Goal: Task Accomplishment & Management: Manage account settings

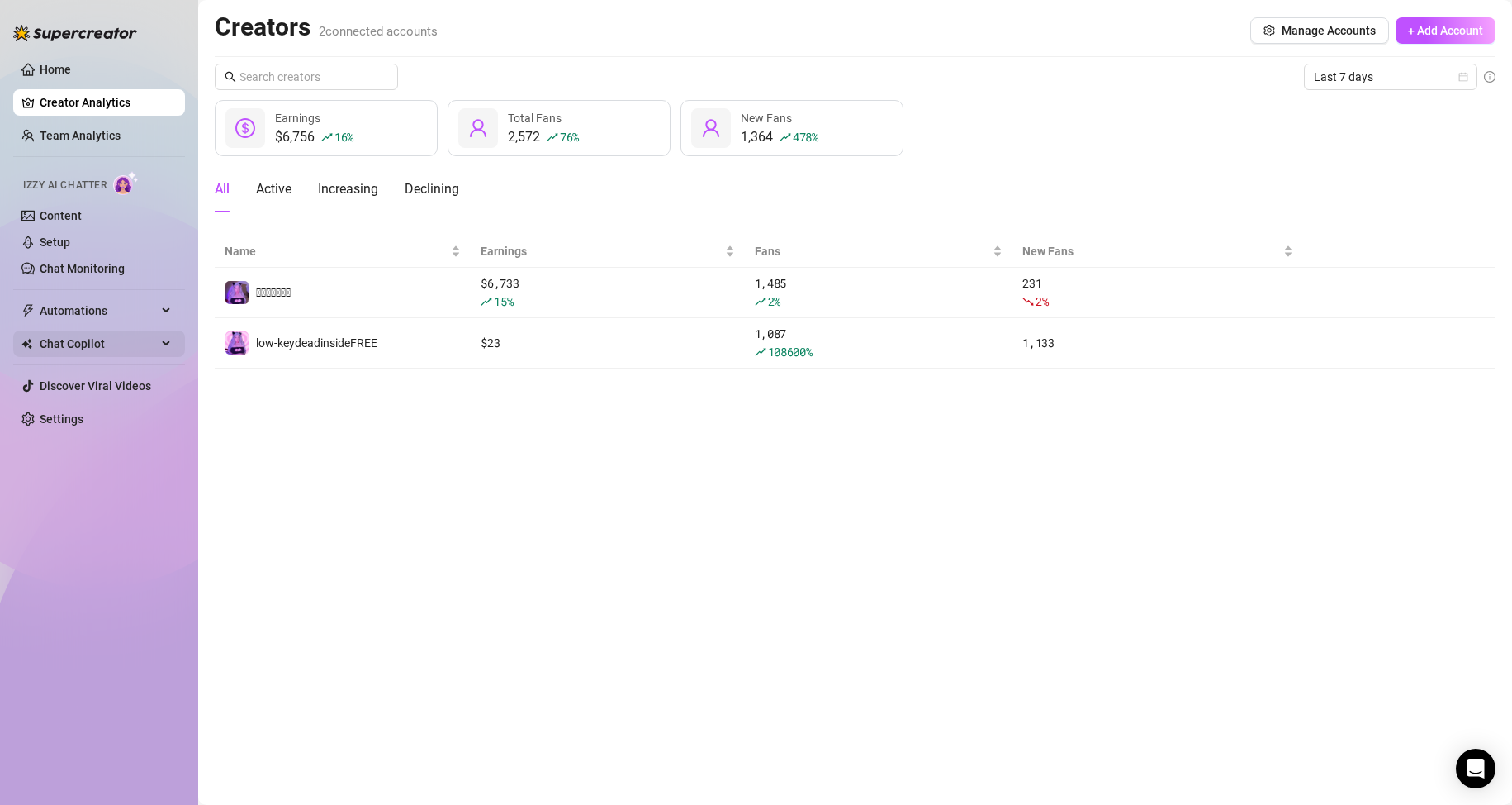
click at [147, 341] on span "Chat Copilot" at bounding box center [98, 343] width 117 height 26
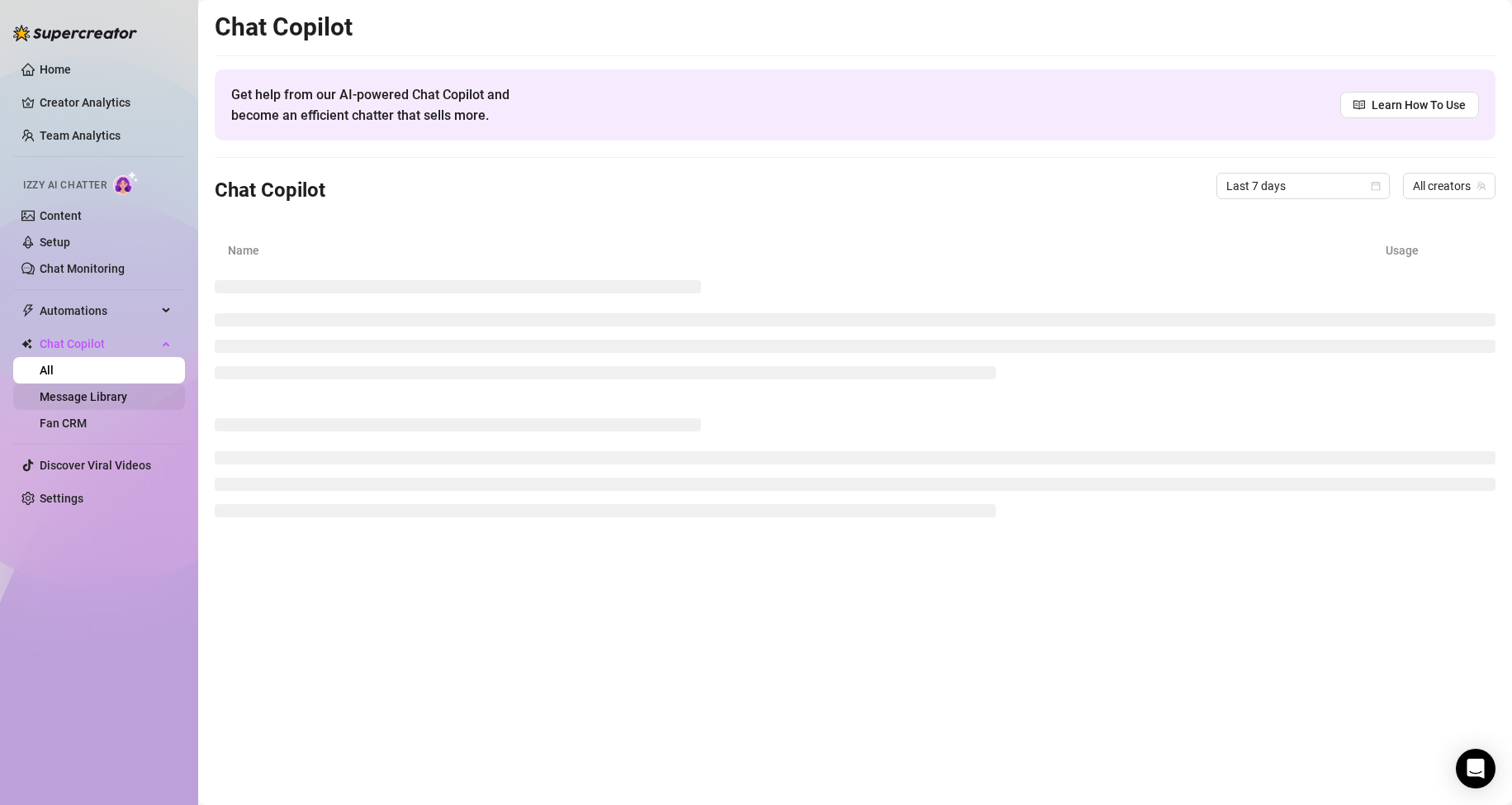
click at [127, 392] on link "Message Library" at bounding box center [83, 396] width 88 height 14
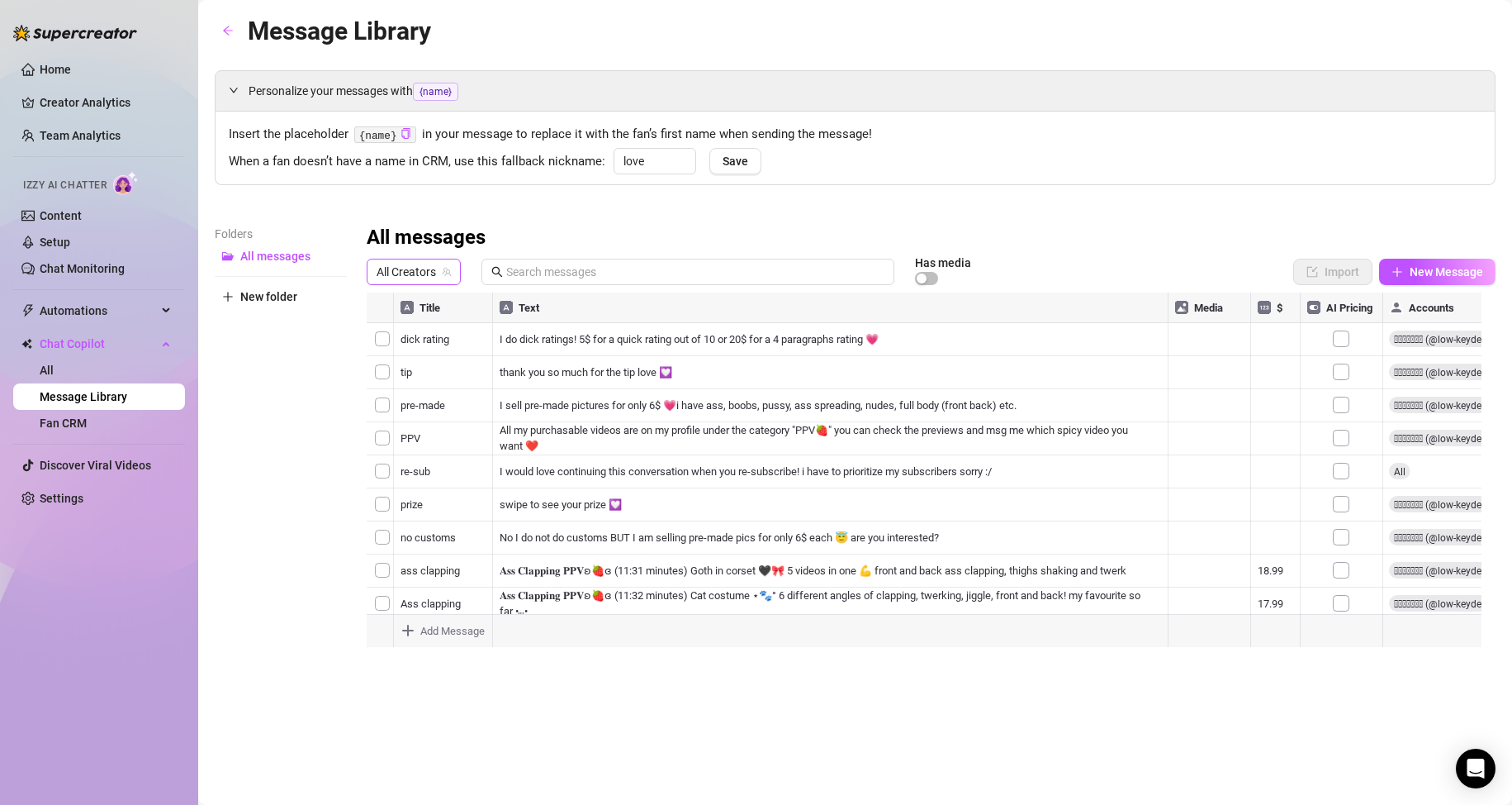
click at [421, 275] on span "All Creators" at bounding box center [414, 271] width 74 height 24
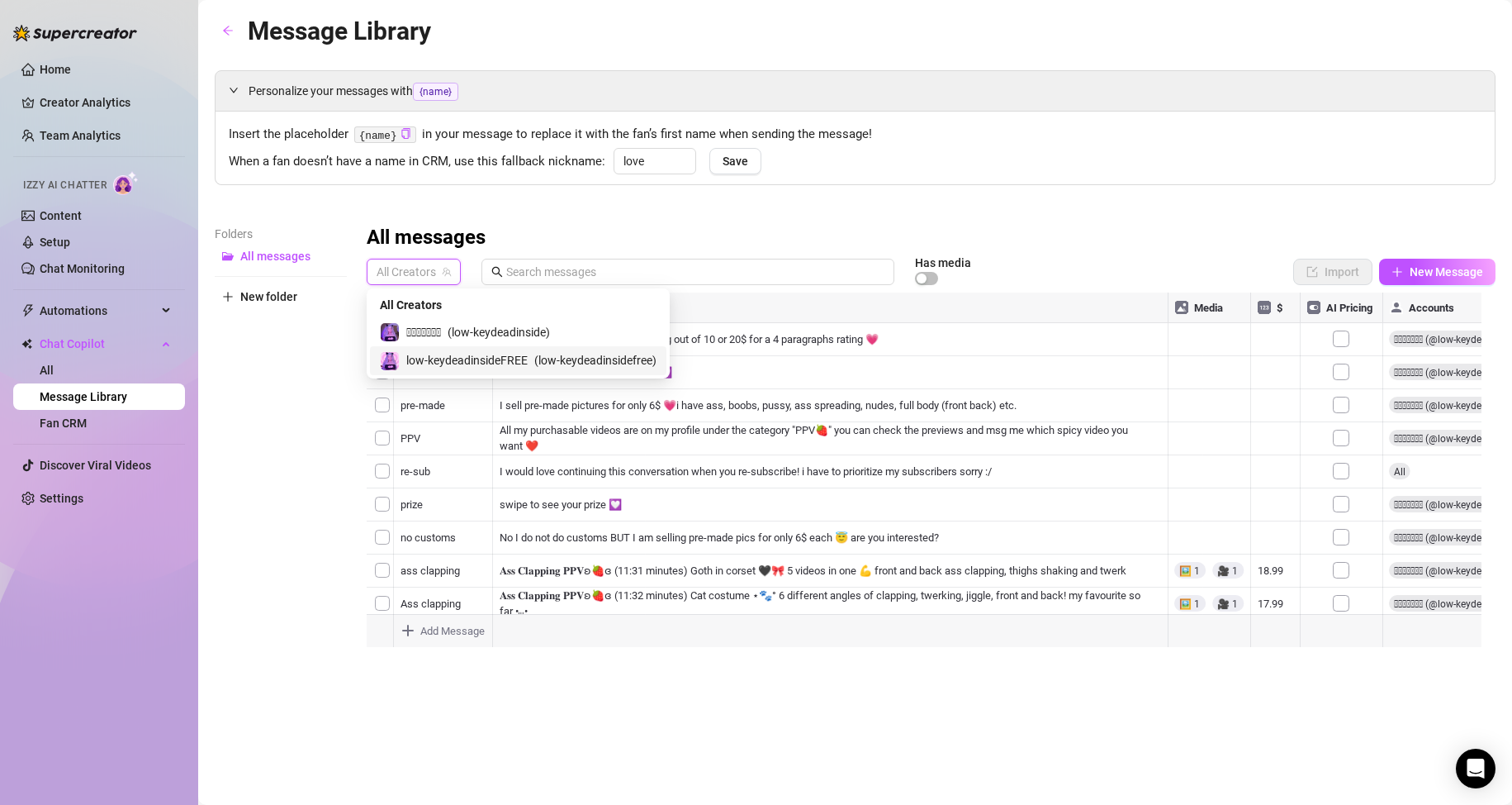
click at [442, 356] on span "low-keydeadinsideFREE" at bounding box center [467, 360] width 121 height 18
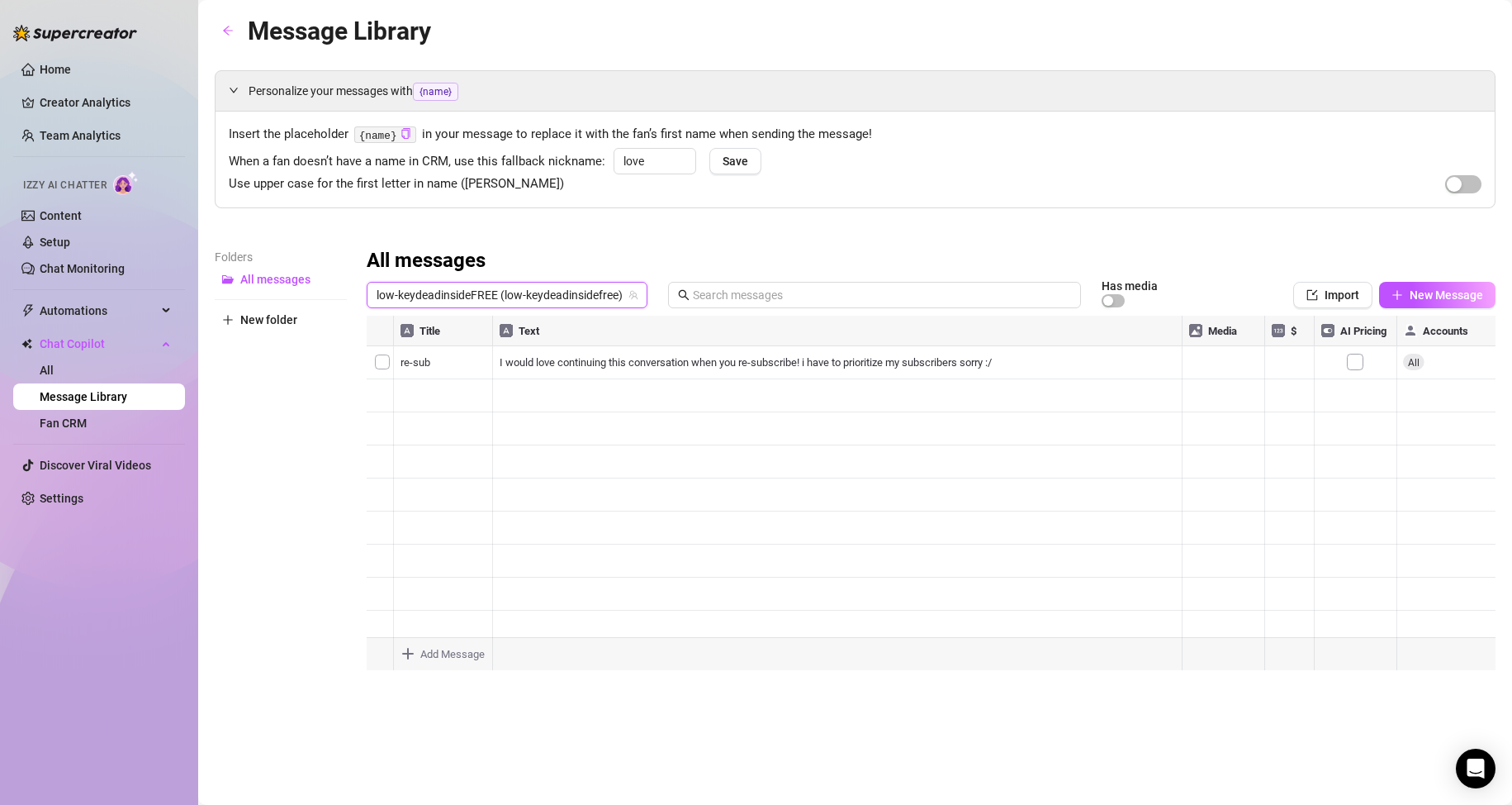
click at [434, 389] on div at bounding box center [932, 499] width 1129 height 368
click at [1316, 302] on span "button" at bounding box center [1313, 295] width 12 height 14
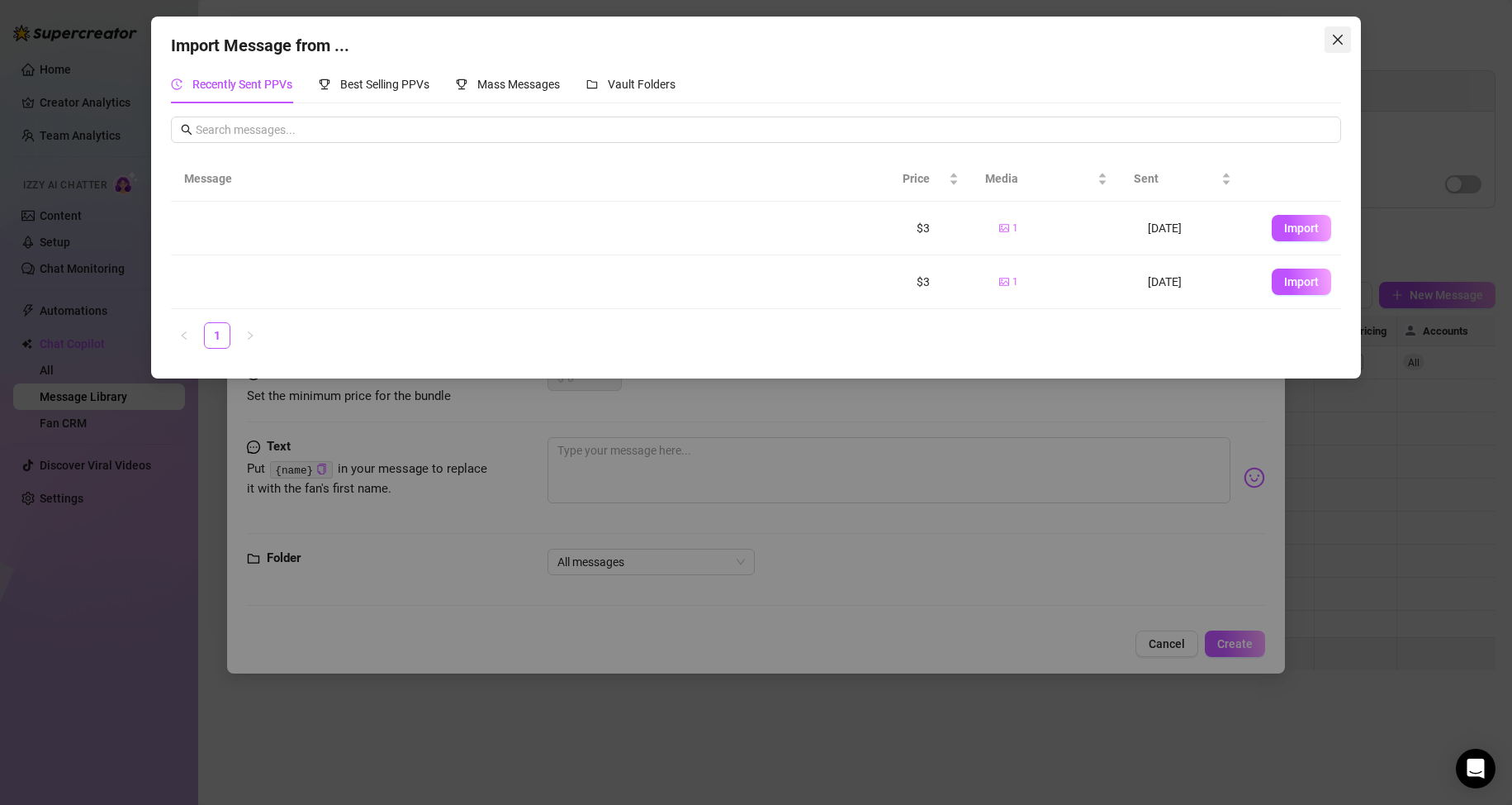
click at [1342, 43] on icon "close" at bounding box center [1338, 39] width 14 height 14
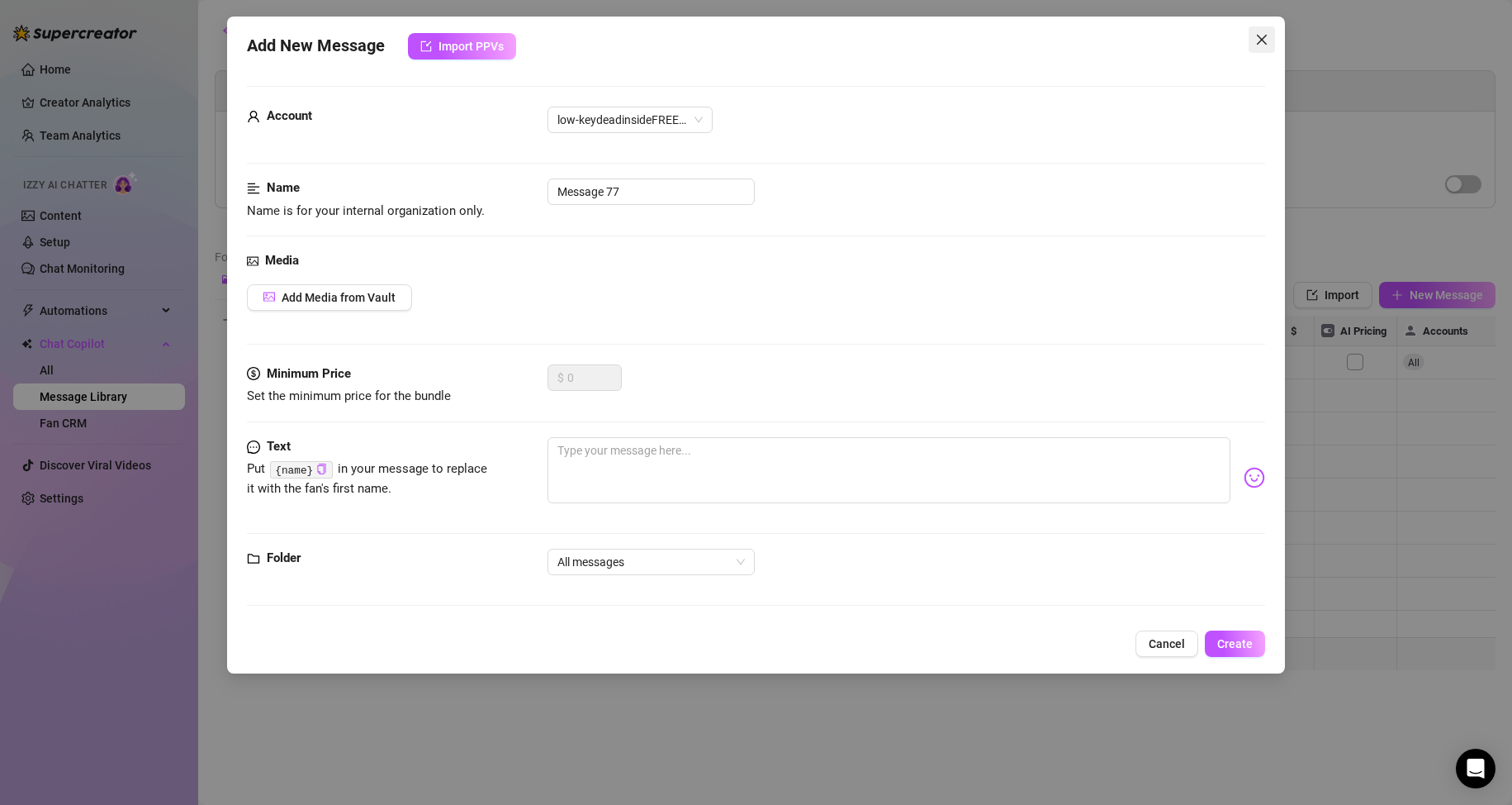
click at [1257, 39] on icon "close" at bounding box center [1262, 39] width 14 height 14
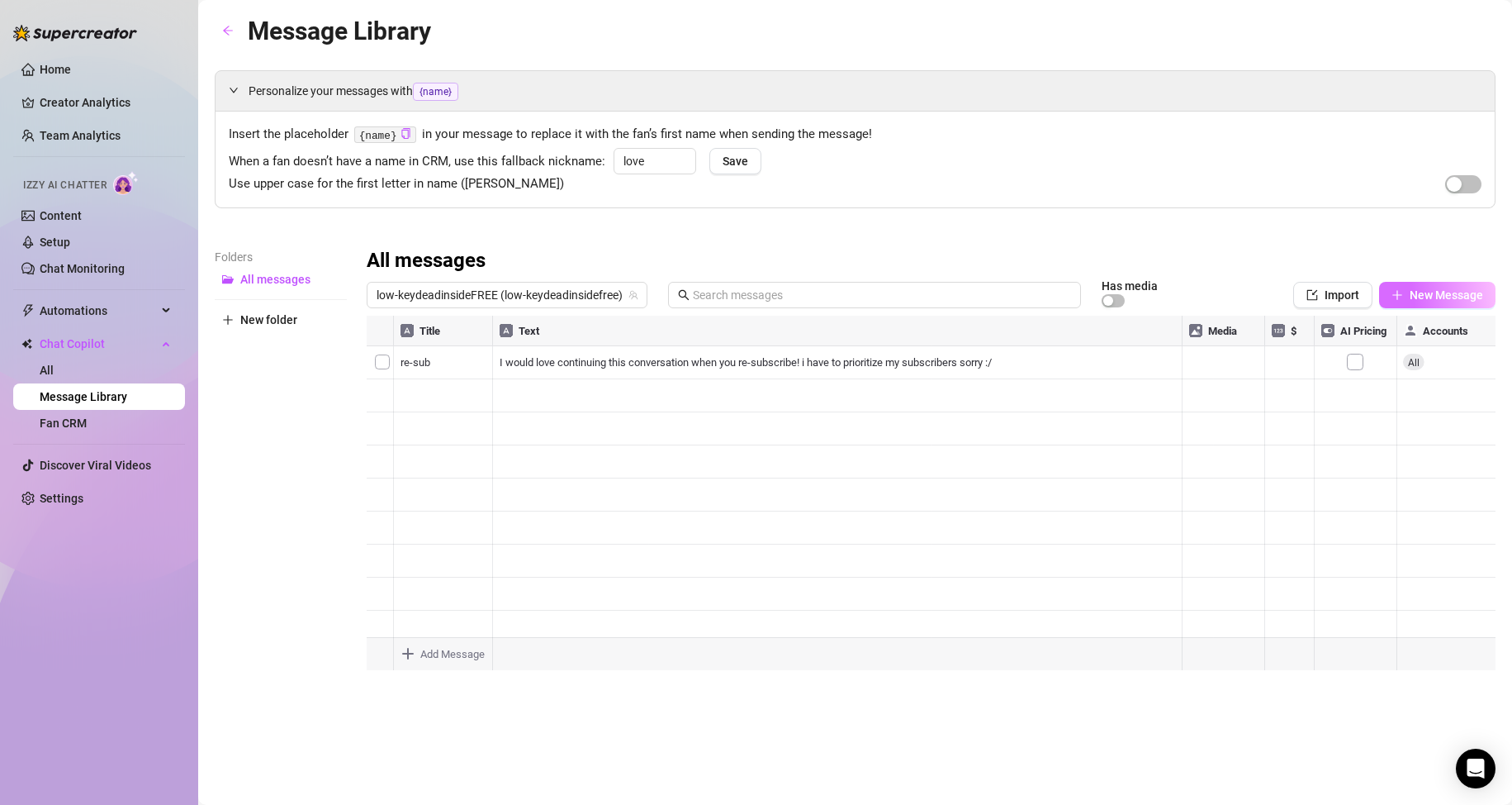
click at [1407, 293] on button "New Message" at bounding box center [1438, 295] width 116 height 26
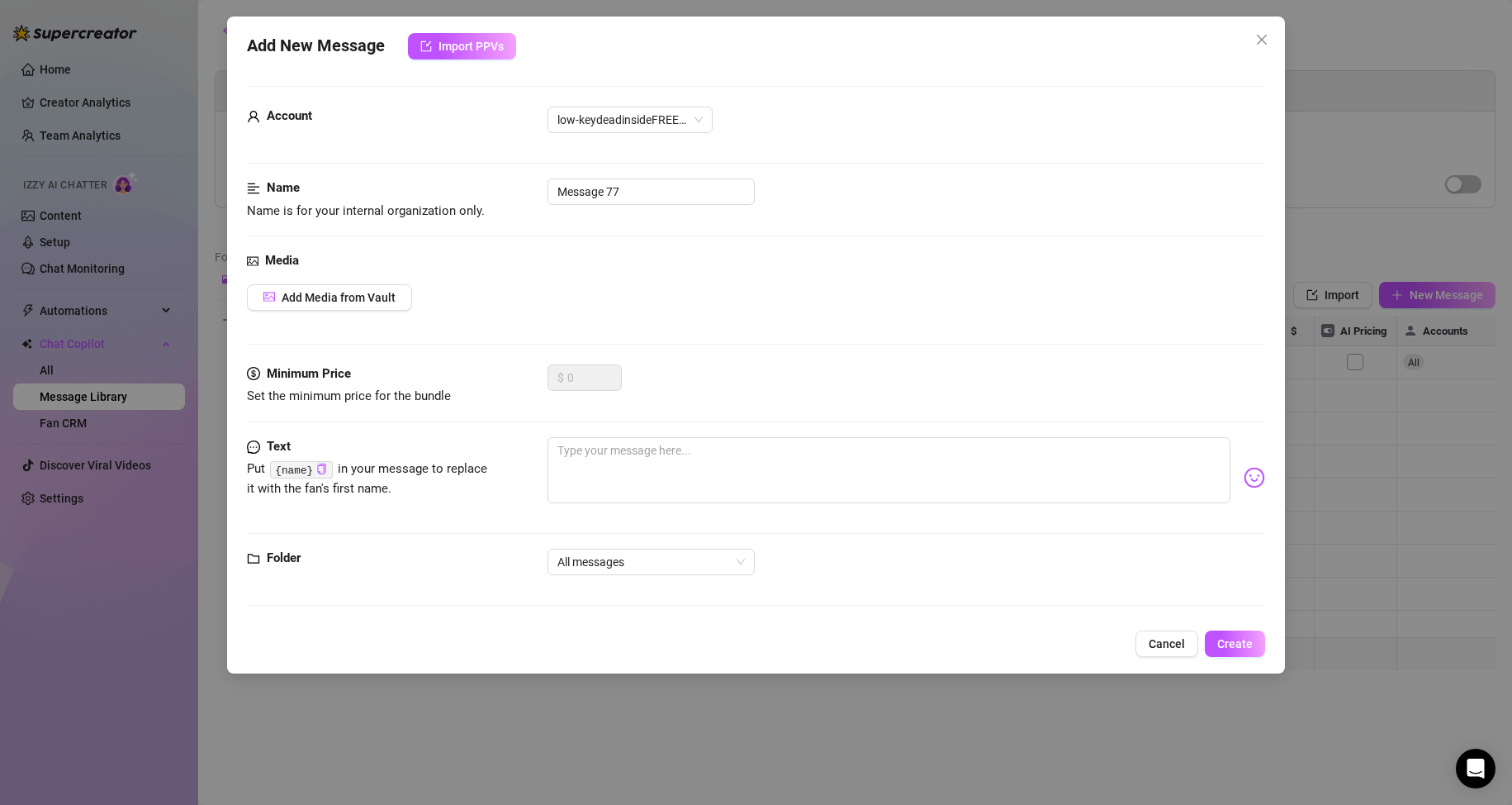
click at [1170, 652] on button "Cancel" at bounding box center [1167, 643] width 63 height 26
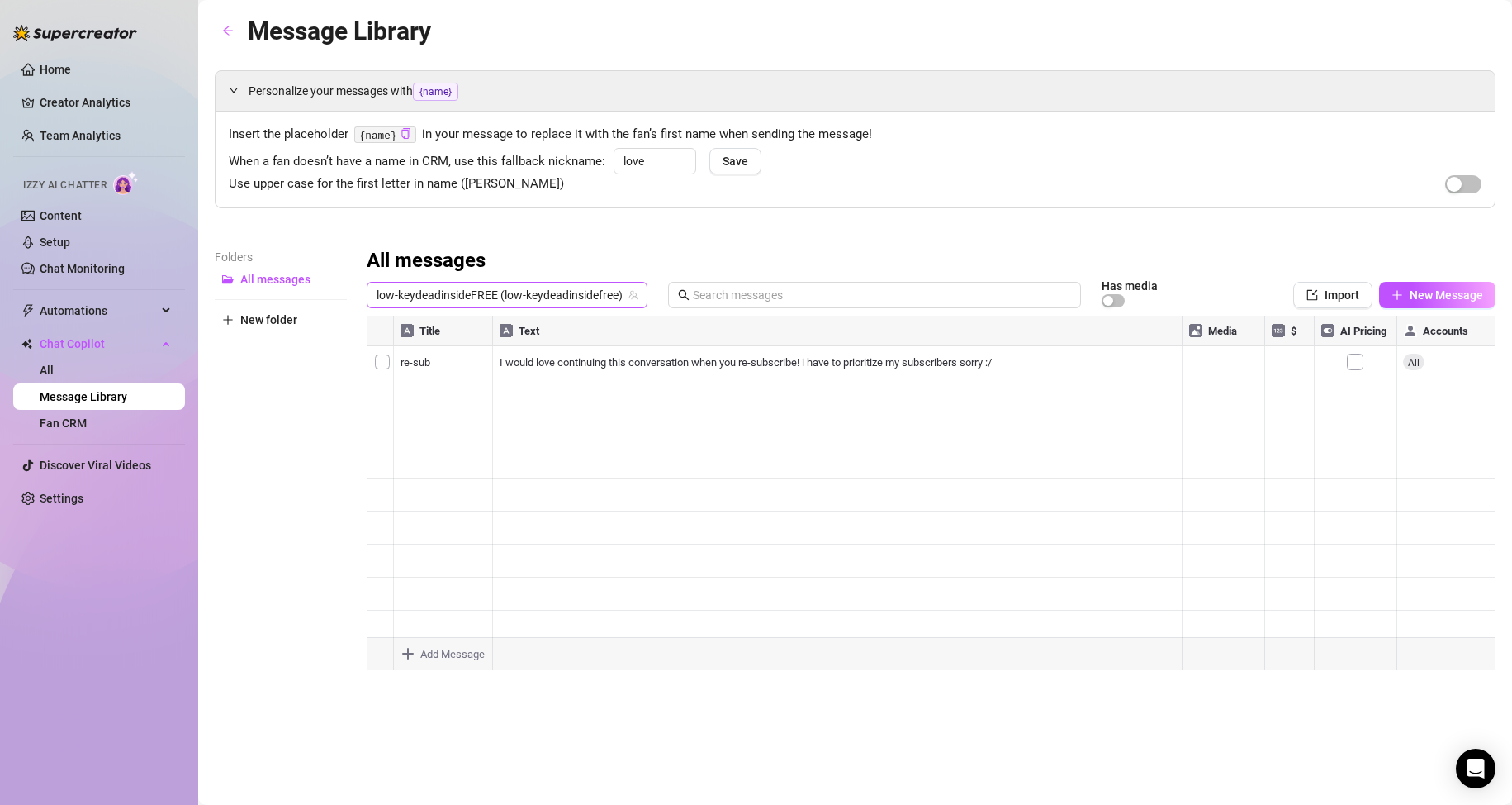
click at [454, 306] on span "low-keydeadinsideFREE (low-keydeadinsidefree)" at bounding box center [508, 295] width 261 height 24
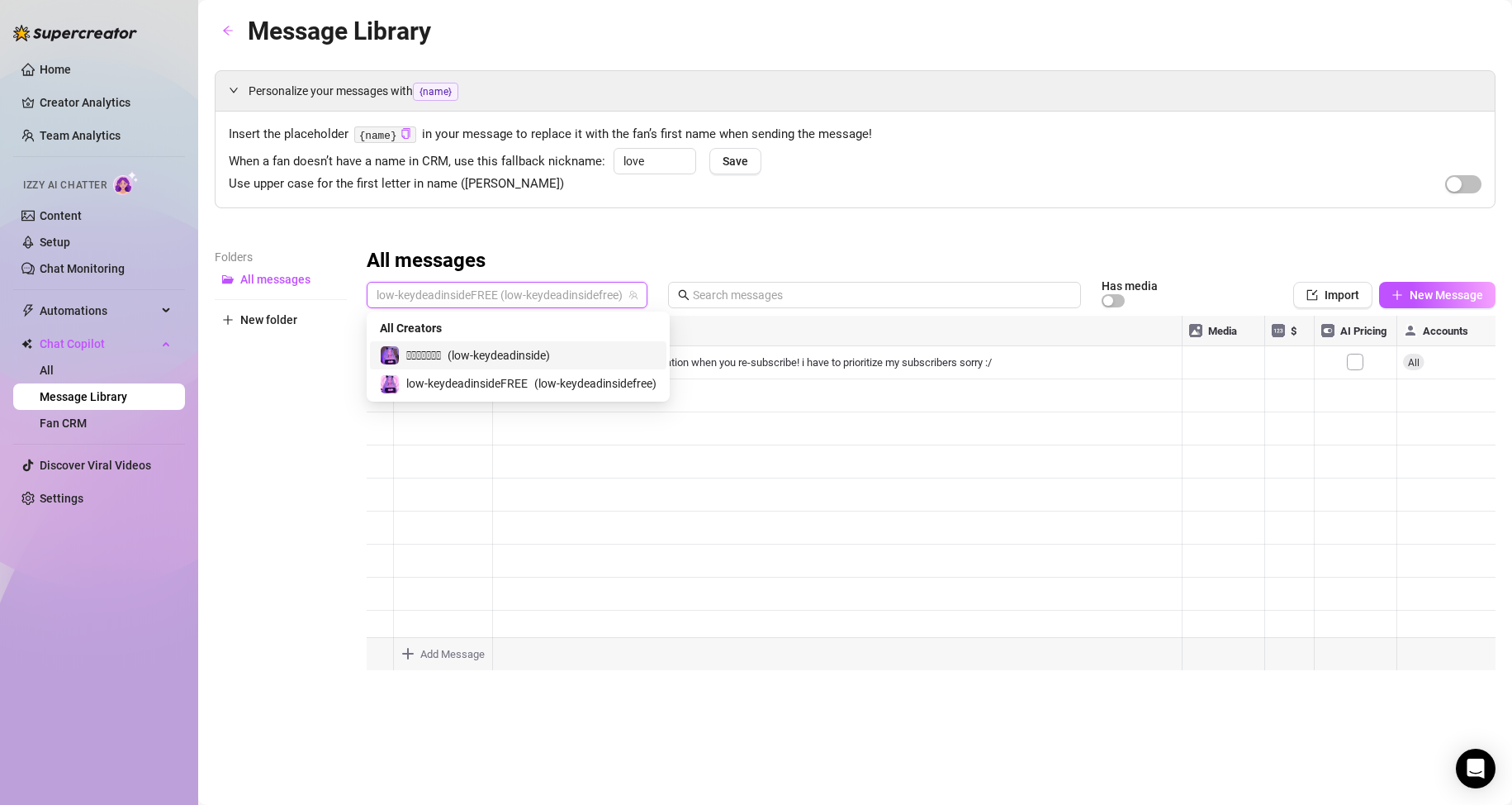
click at [441, 354] on span "𝐋𝐨𝐰𝐤𝐞𝐲𒉭" at bounding box center [423, 355] width 34 height 18
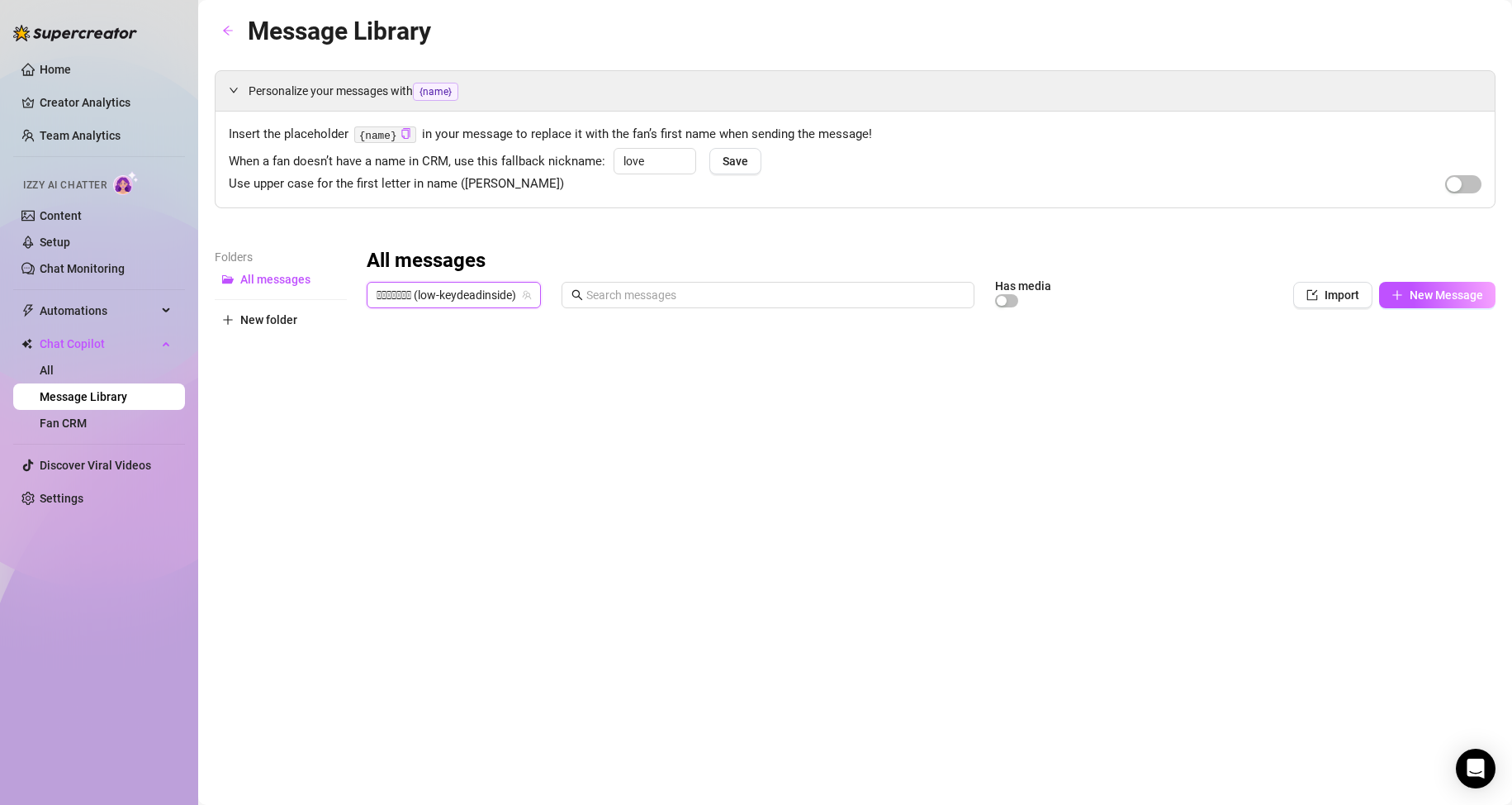
scroll to position [0, 1]
click at [1447, 367] on div at bounding box center [932, 499] width 1129 height 368
click at [1435, 334] on div at bounding box center [932, 499] width 1129 height 368
click at [1449, 368] on div at bounding box center [932, 499] width 1129 height 368
click at [1449, 367] on div at bounding box center [932, 499] width 1129 height 368
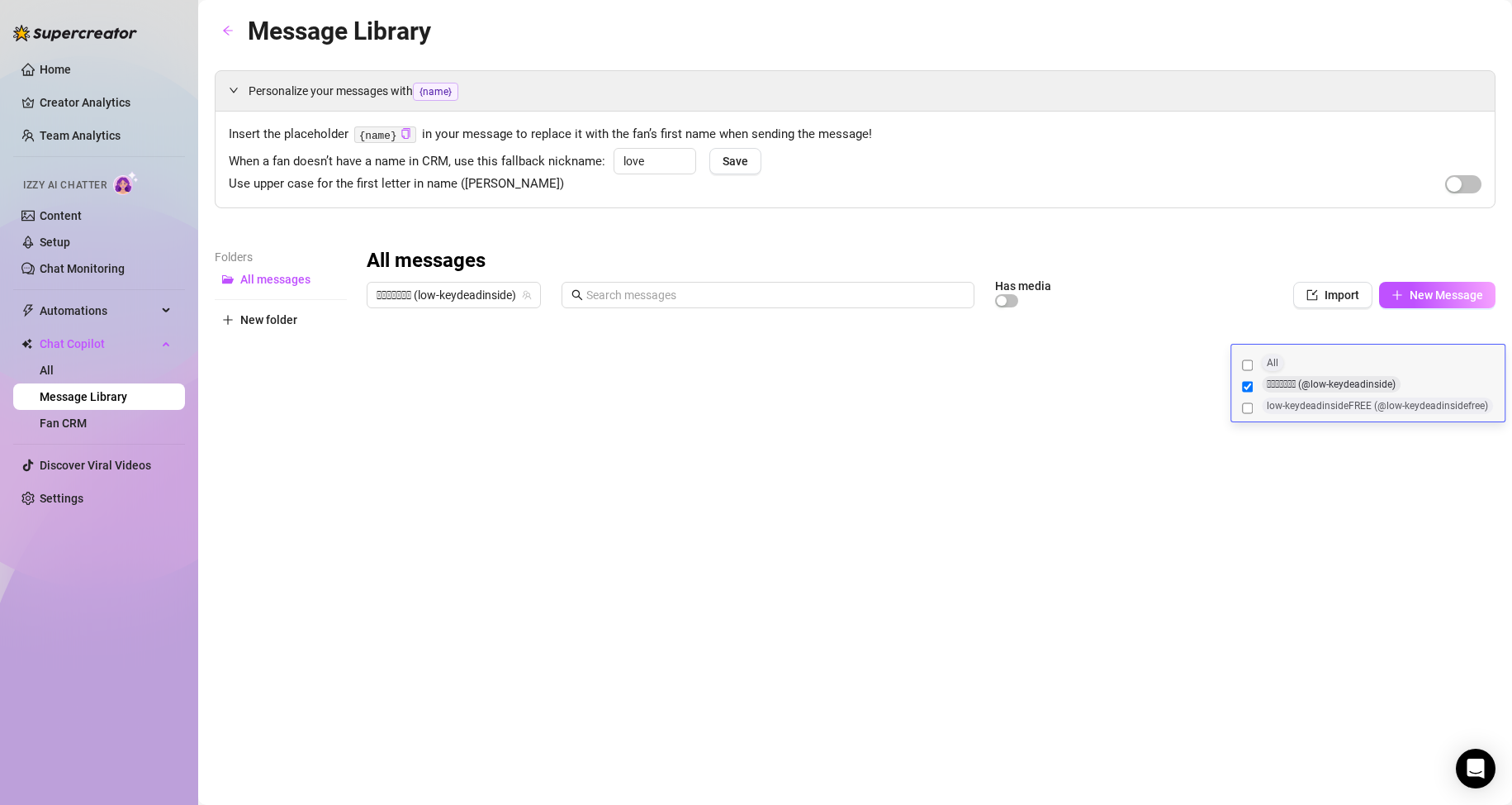
click at [1251, 363] on input "All" at bounding box center [1247, 365] width 11 height 16
checkbox input "true"
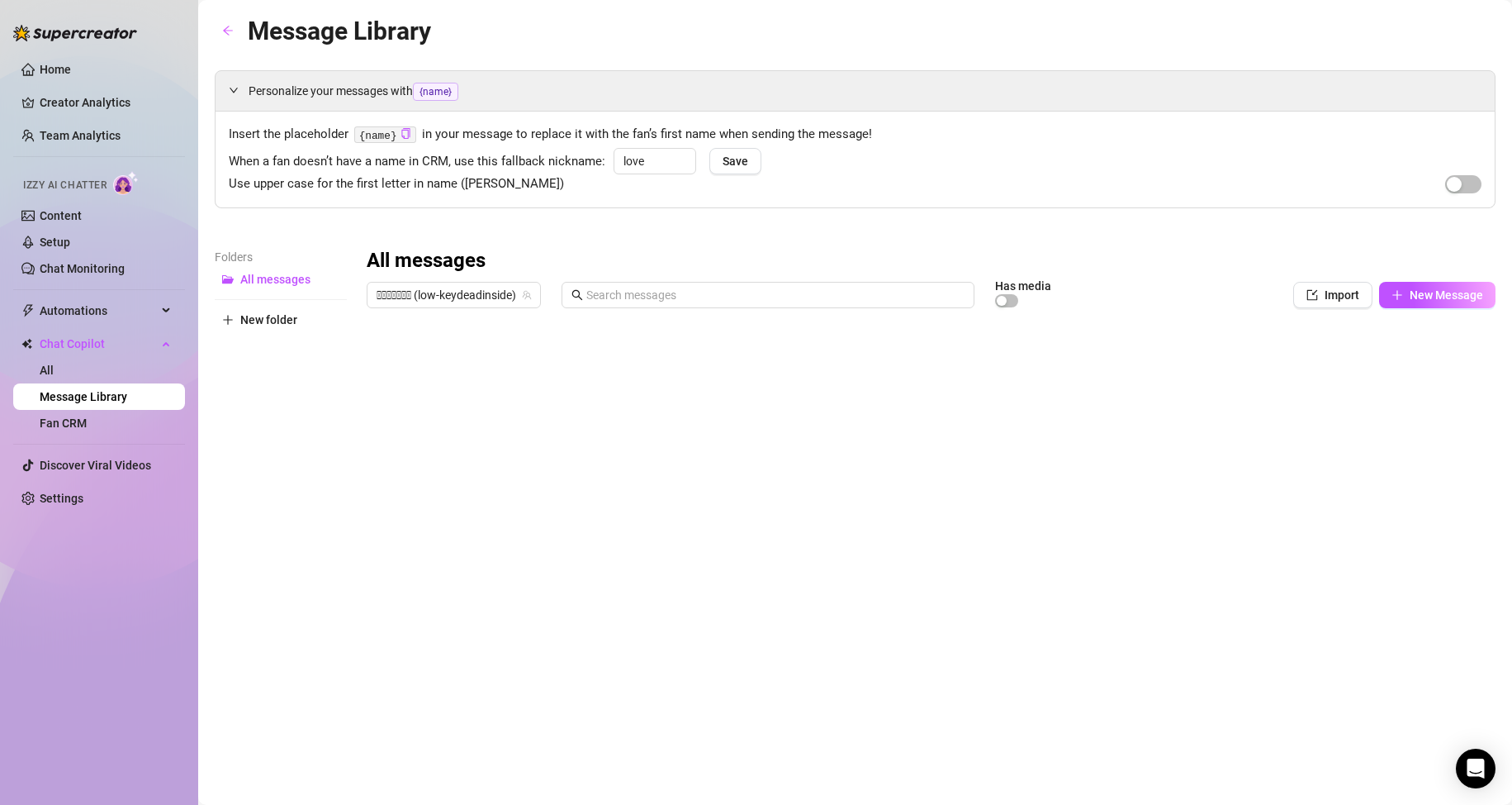
click at [1404, 332] on div at bounding box center [932, 499] width 1129 height 368
click at [1399, 393] on div at bounding box center [932, 499] width 1129 height 368
click at [1410, 395] on div at bounding box center [932, 499] width 1129 height 368
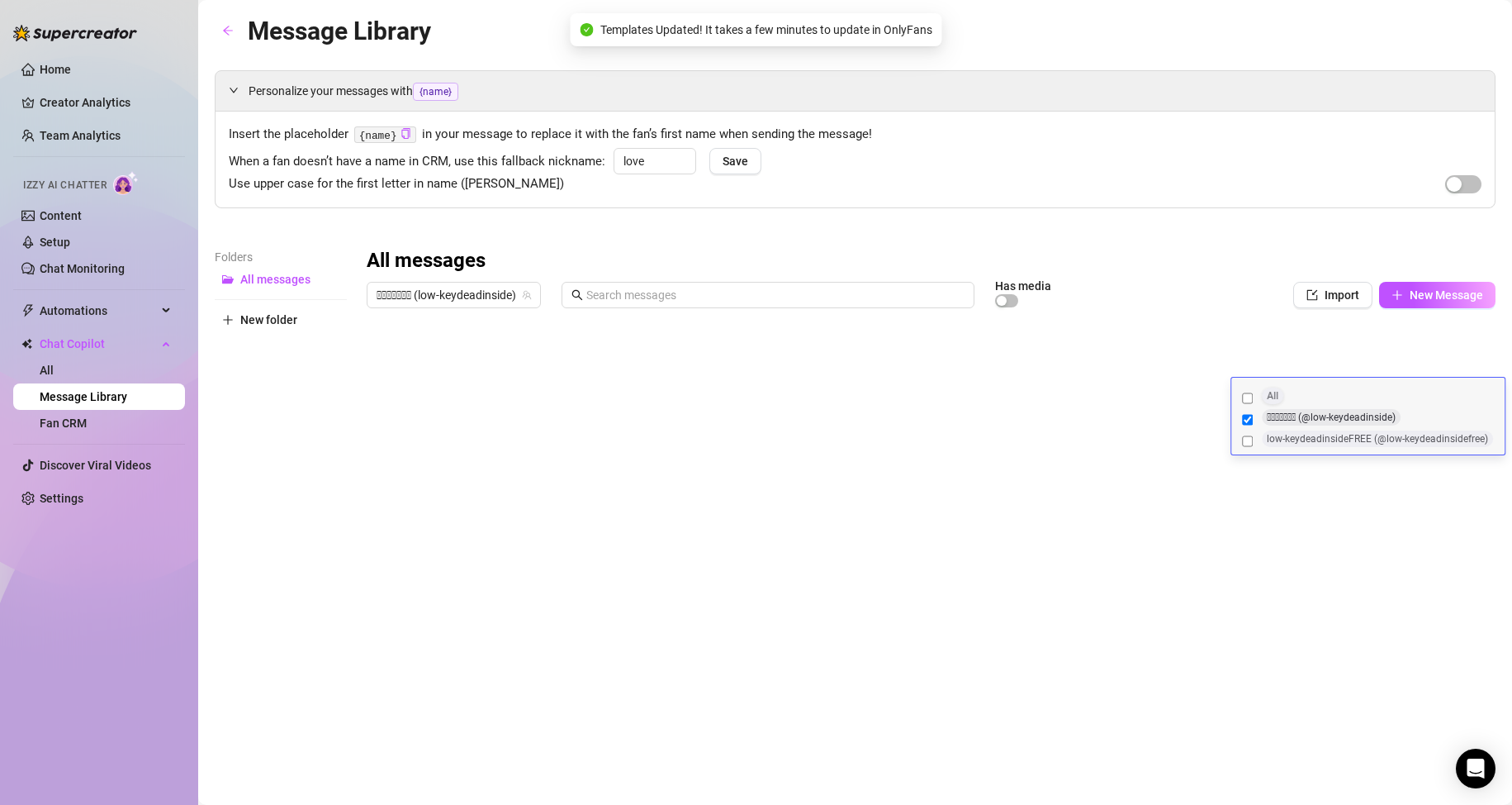
click at [1246, 395] on input "All" at bounding box center [1247, 398] width 11 height 16
checkbox input "true"
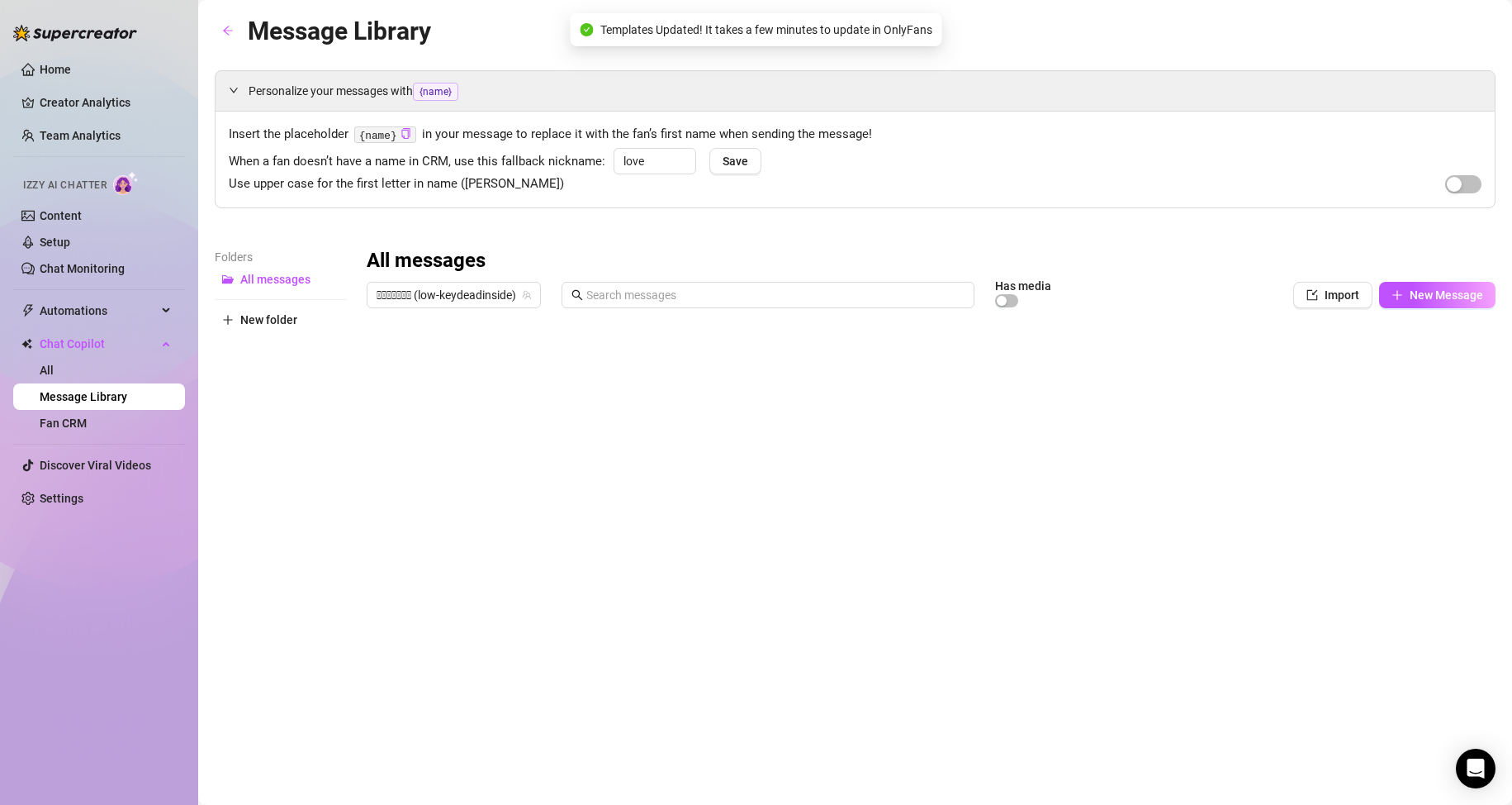
click at [1424, 366] on div at bounding box center [932, 499] width 1129 height 368
click at [1408, 429] on div at bounding box center [932, 499] width 1129 height 368
click at [1408, 428] on div at bounding box center [932, 499] width 1129 height 368
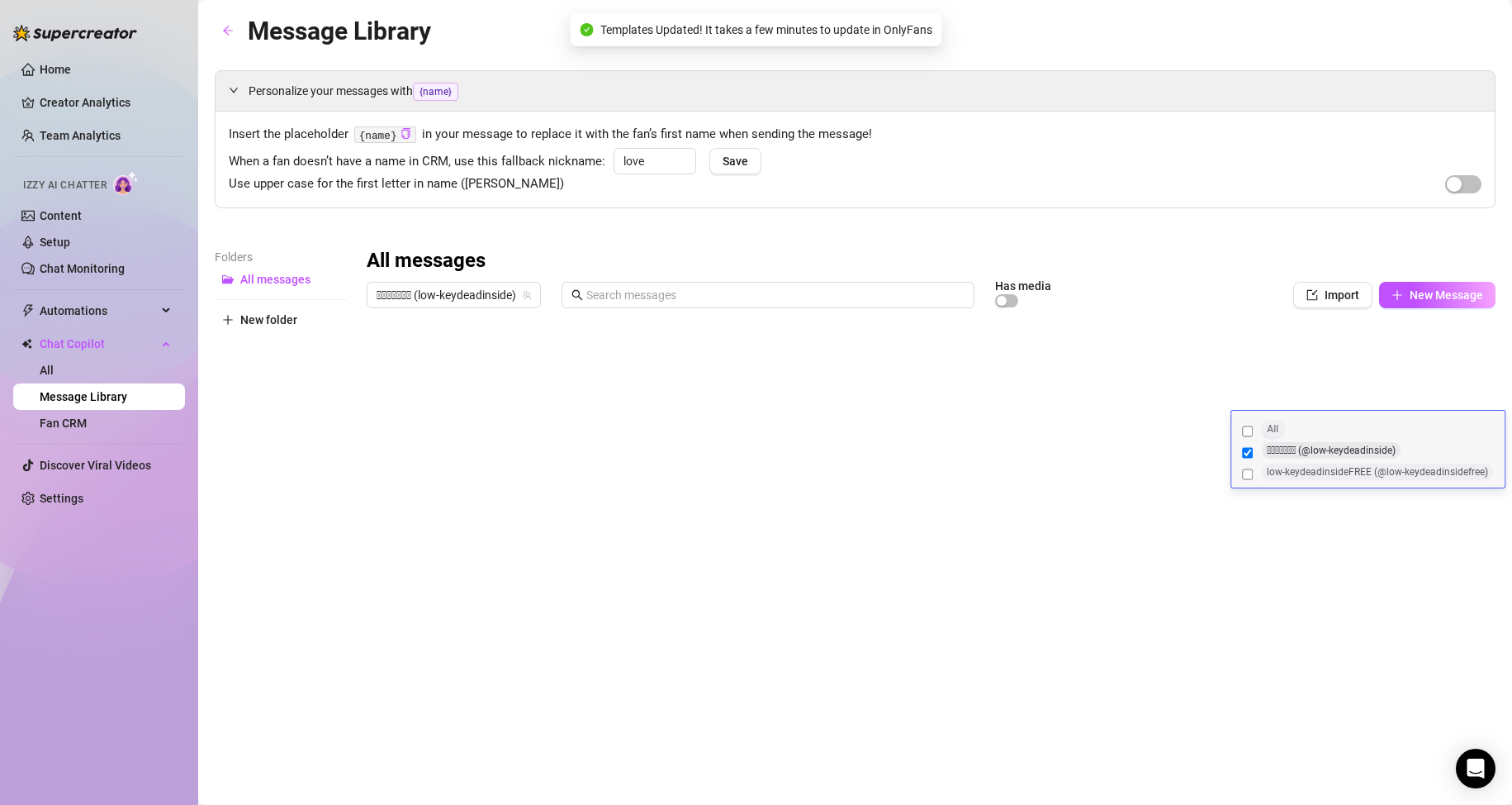
click at [1256, 432] on label "All" at bounding box center [1369, 432] width 259 height 22
click at [1253, 432] on input "All" at bounding box center [1247, 432] width 11 height 16
checkbox input "true"
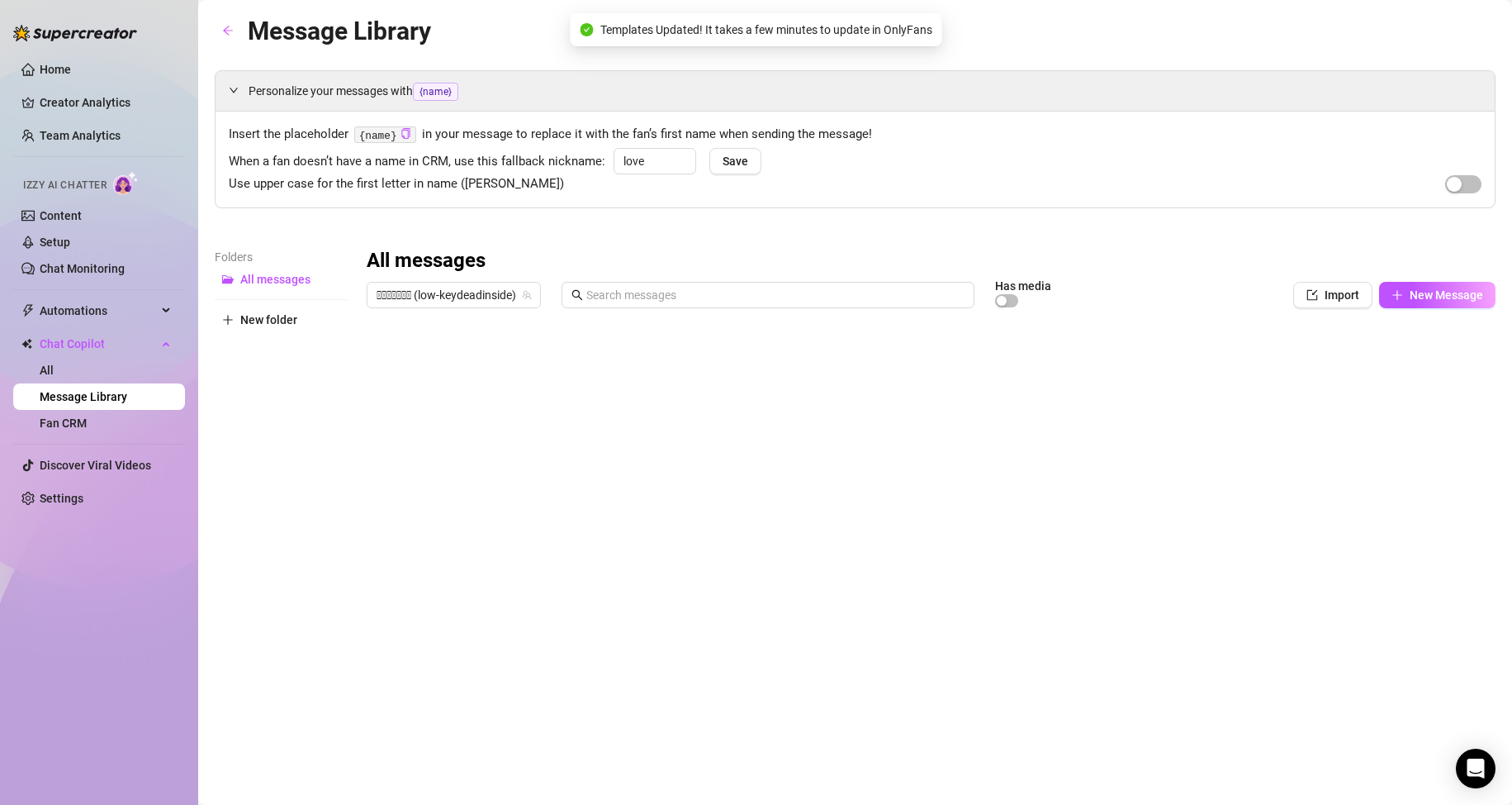
click at [1438, 393] on div at bounding box center [932, 499] width 1129 height 368
click at [1422, 465] on div at bounding box center [932, 499] width 1129 height 368
click at [1421, 461] on div at bounding box center [932, 499] width 1129 height 368
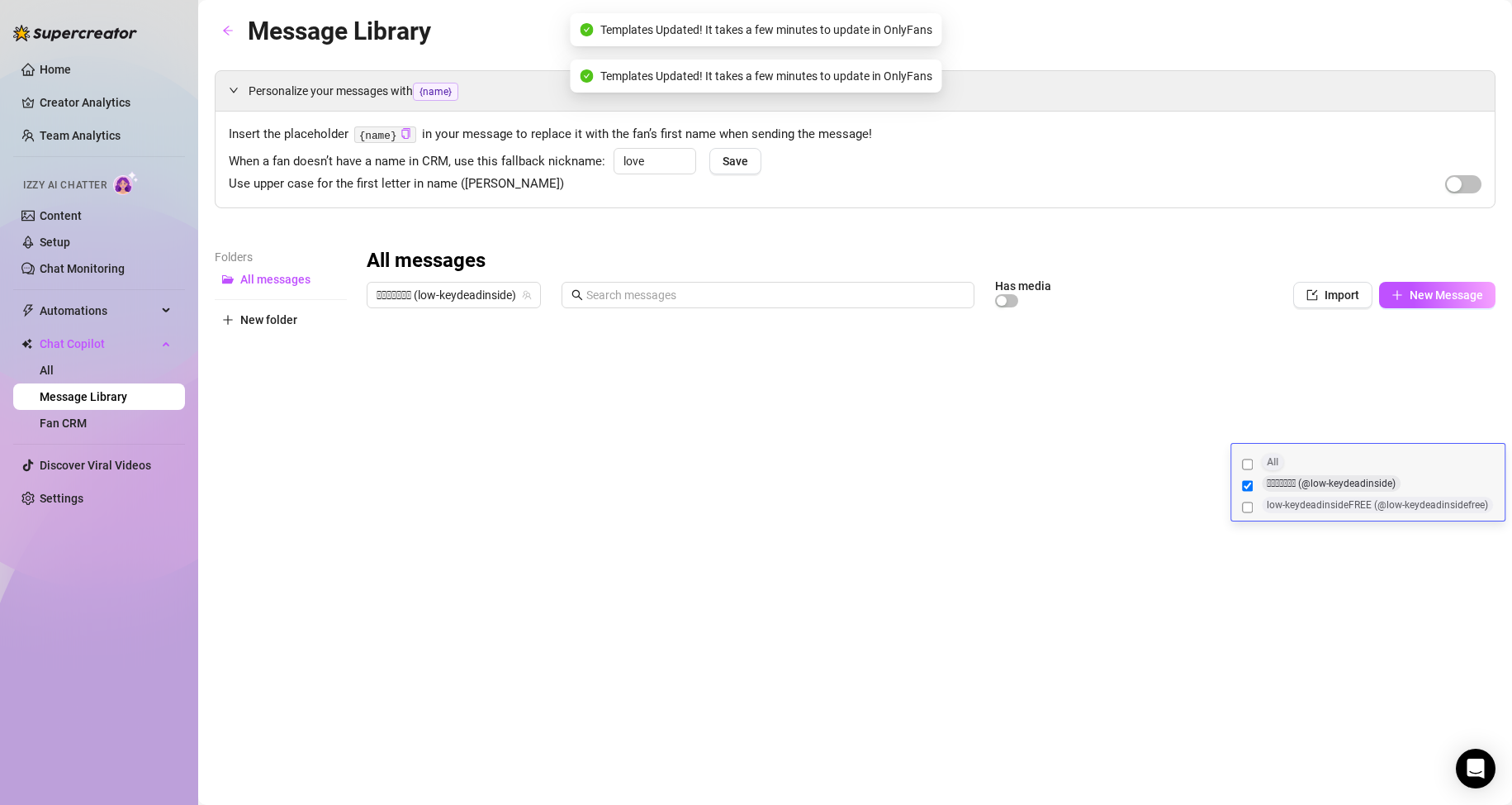
click at [1247, 462] on input "All" at bounding box center [1247, 464] width 11 height 16
checkbox input "true"
click at [1428, 536] on div at bounding box center [932, 499] width 1129 height 368
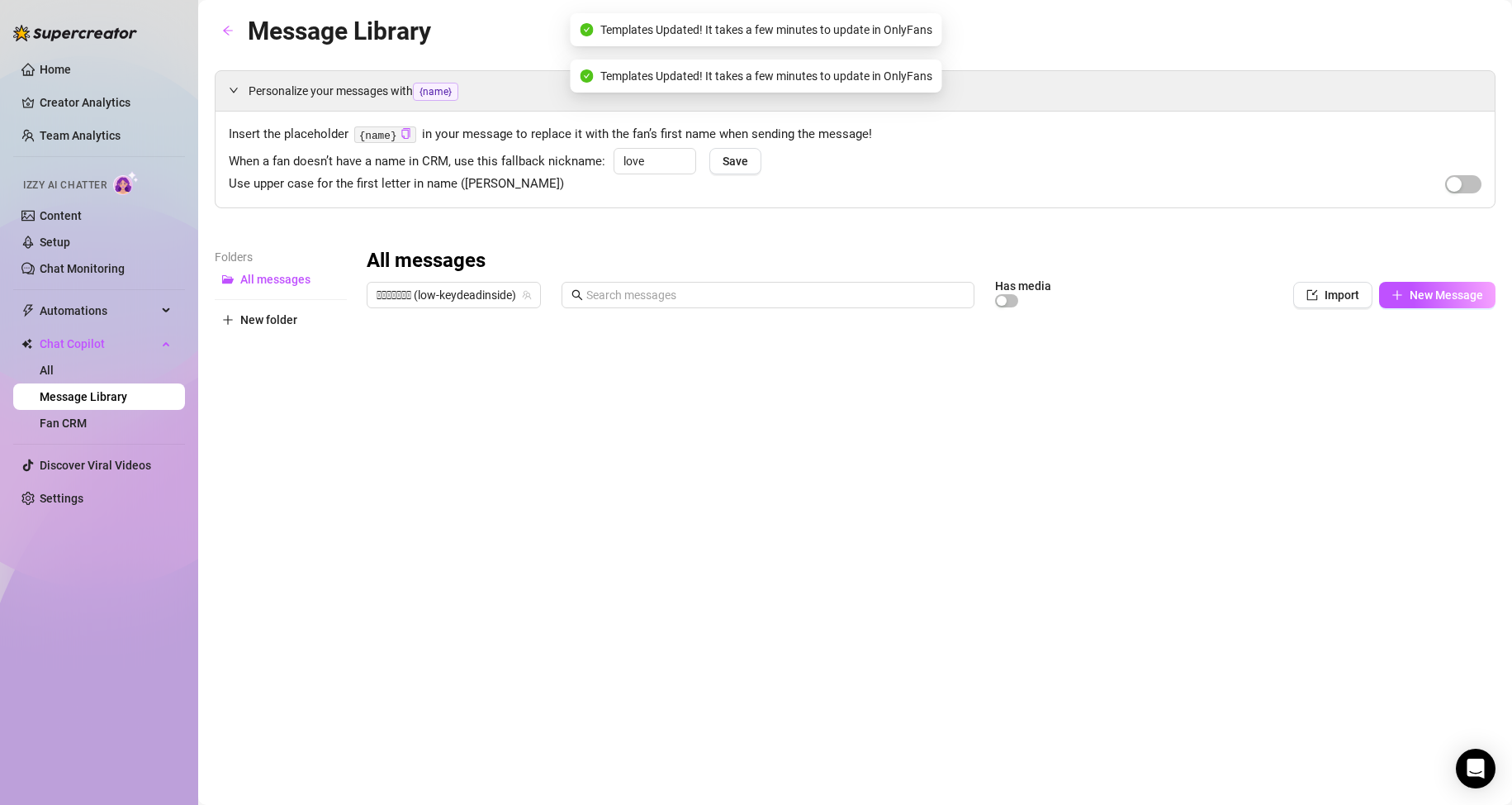
click at [1403, 527] on div at bounding box center [932, 499] width 1129 height 368
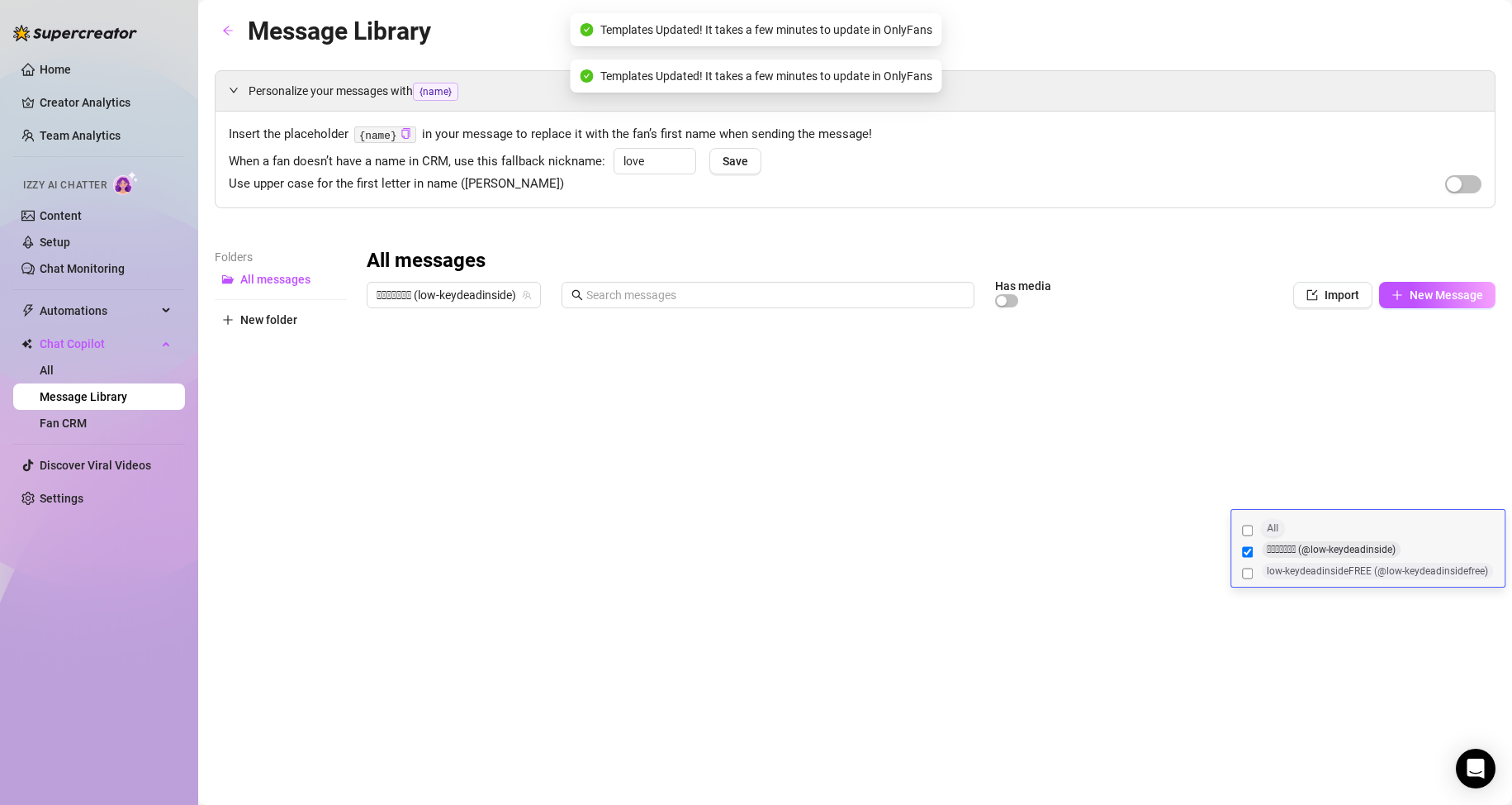
click at [1258, 526] on label "All" at bounding box center [1369, 530] width 259 height 22
click at [1253, 526] on input "All" at bounding box center [1247, 530] width 11 height 16
checkbox input "true"
click at [1399, 268] on div "All messages" at bounding box center [932, 260] width 1129 height 26
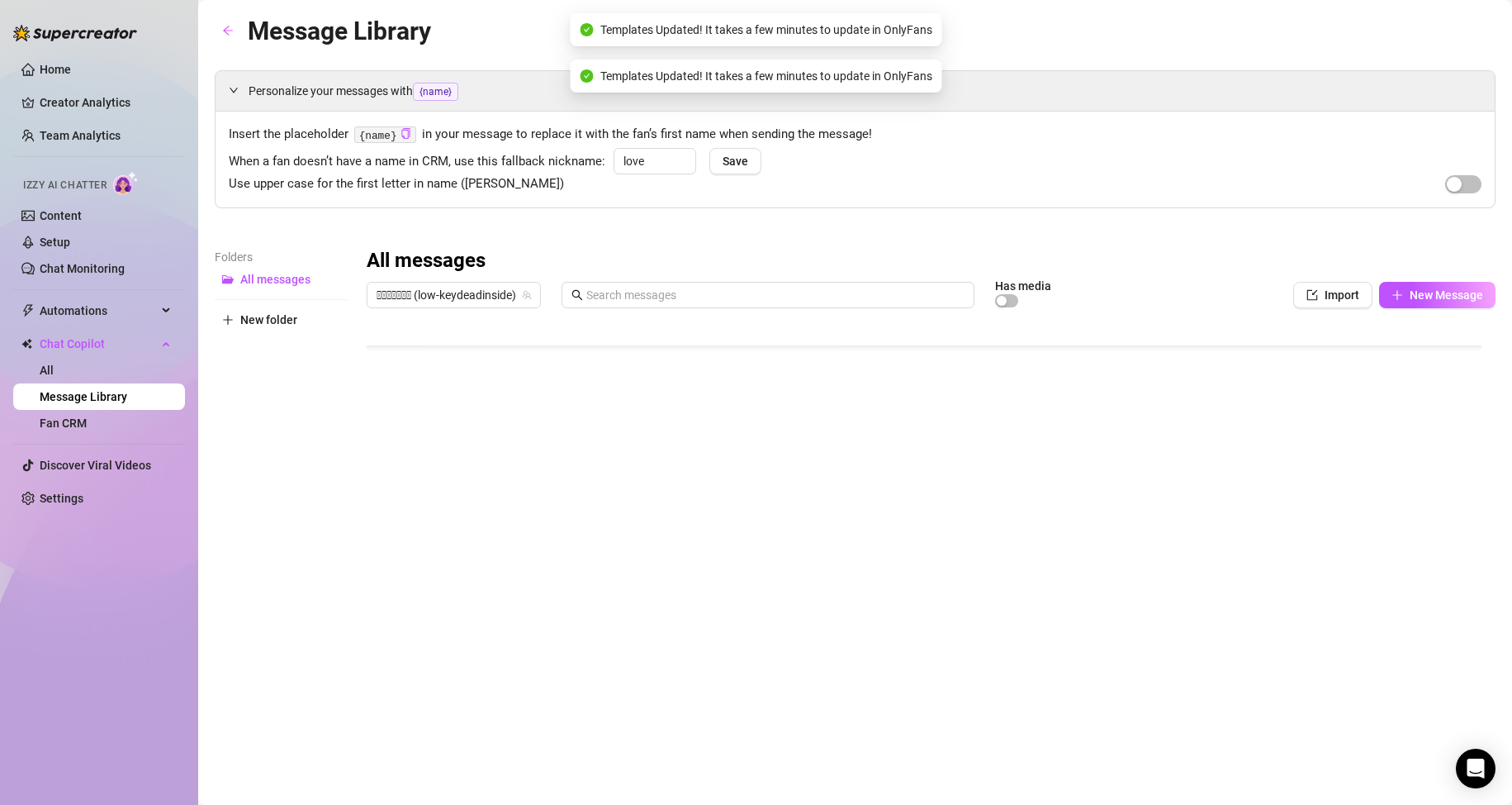
scroll to position [82, 1]
click at [1419, 490] on div at bounding box center [932, 499] width 1129 height 368
click at [1419, 480] on div at bounding box center [932, 499] width 1129 height 368
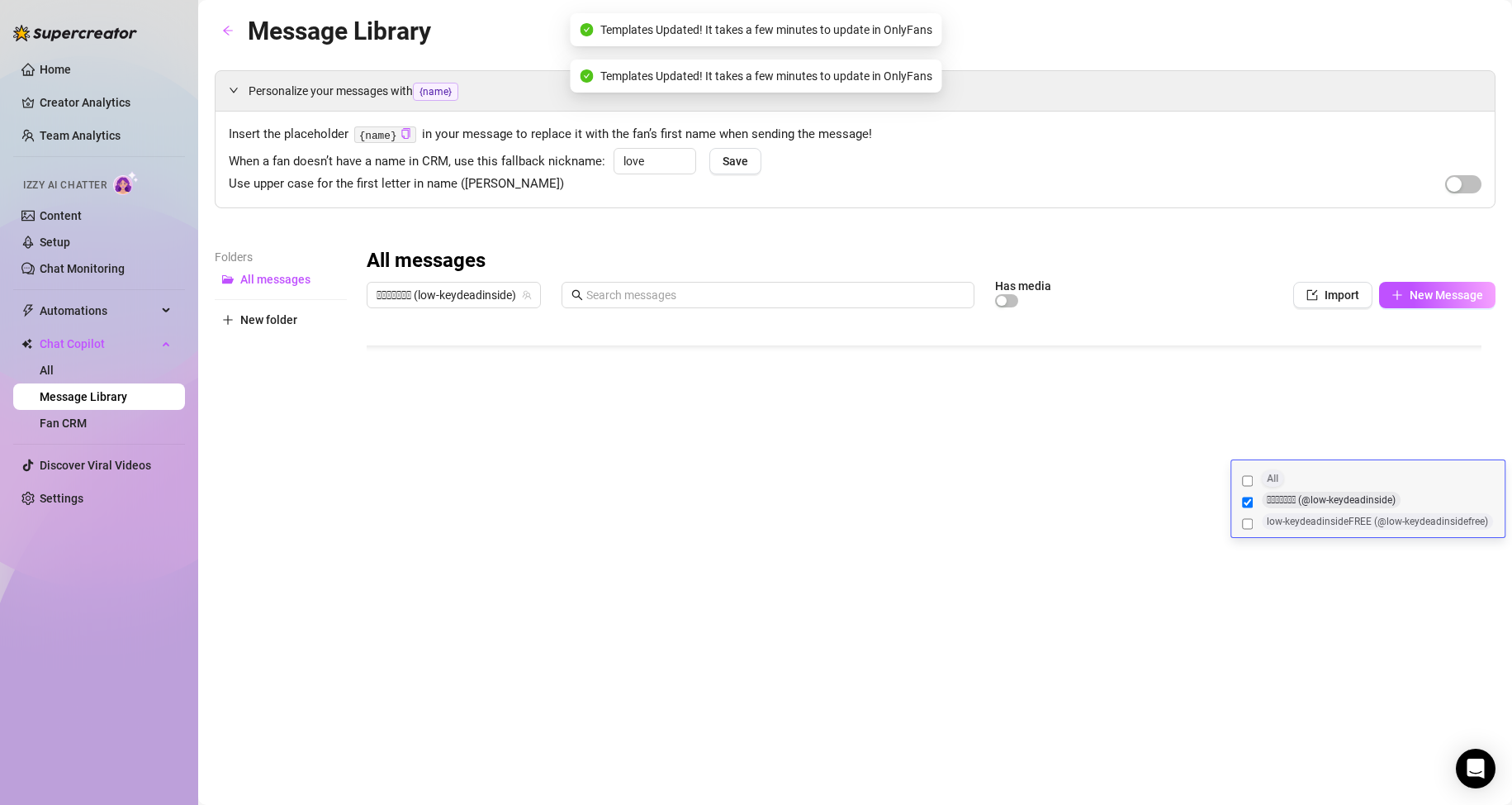
drag, startPoint x: 1239, startPoint y: 478, endPoint x: 1288, endPoint y: 501, distance: 54.1
click at [1239, 477] on label "All" at bounding box center [1369, 480] width 259 height 22
click at [1242, 477] on input "All" at bounding box center [1247, 480] width 11 height 16
checkbox input "true"
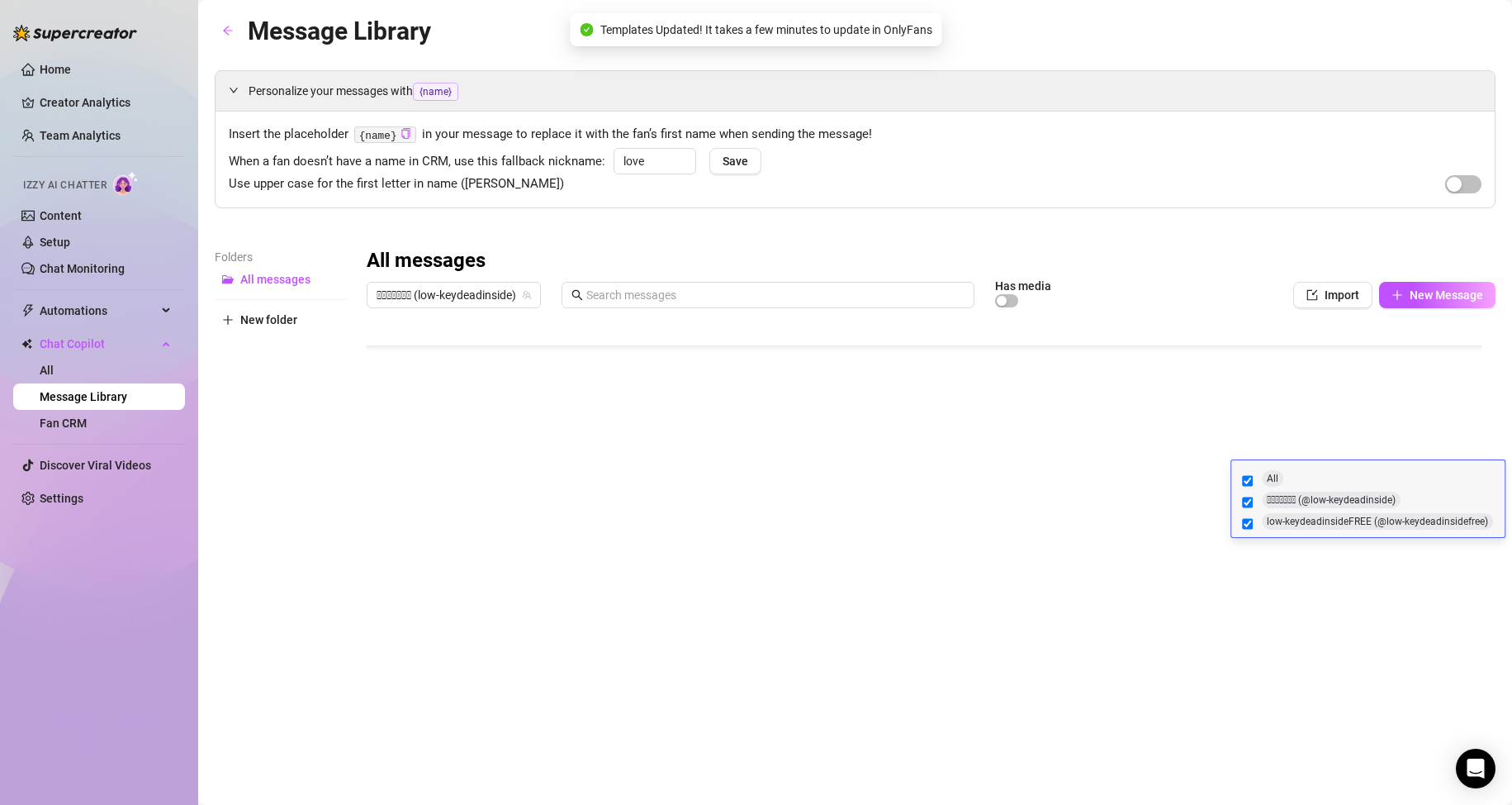
click at [1411, 607] on div at bounding box center [932, 499] width 1129 height 368
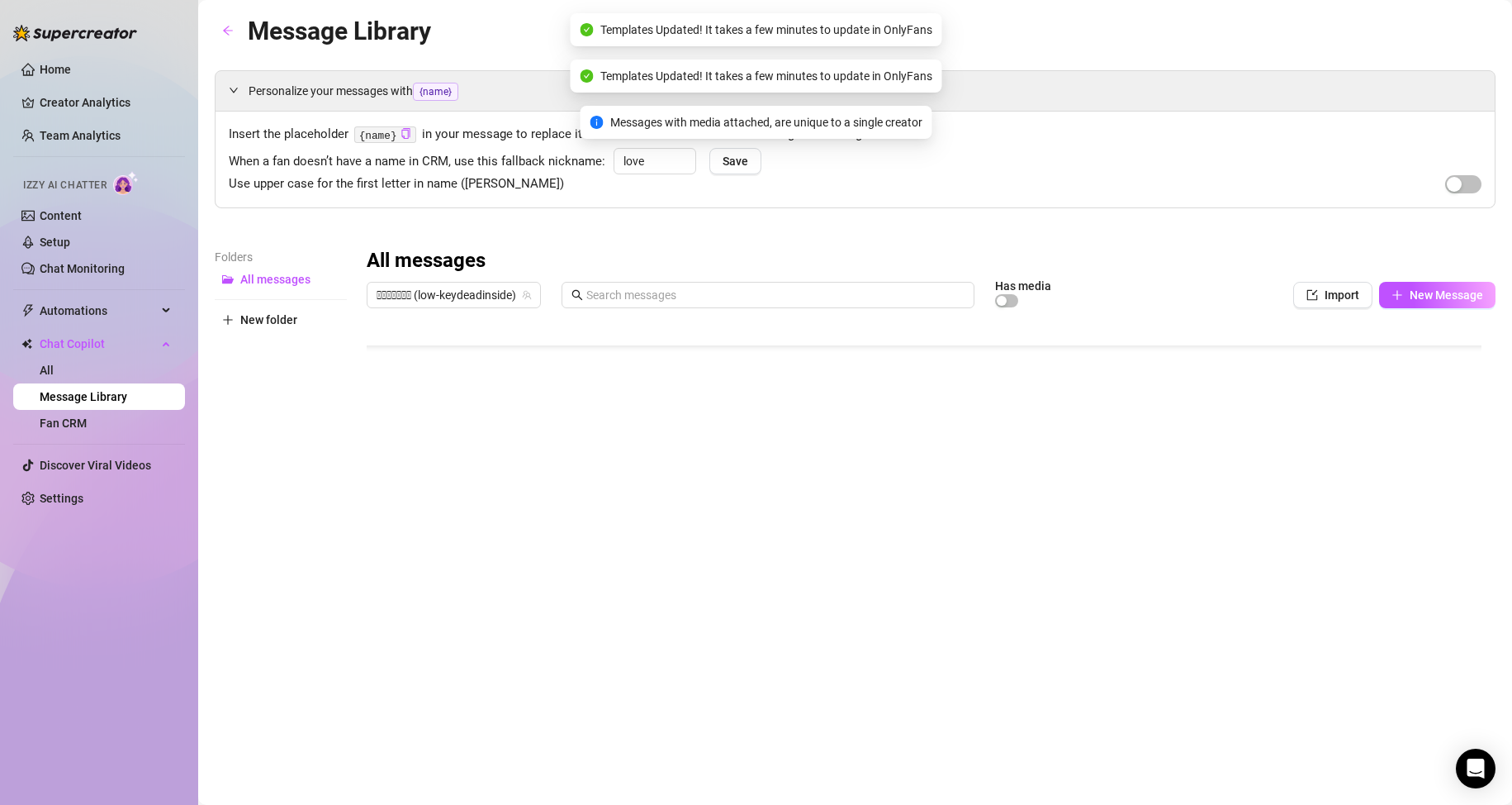
click at [1411, 606] on div at bounding box center [932, 499] width 1129 height 368
click at [1414, 612] on div at bounding box center [932, 499] width 1129 height 368
click at [1420, 613] on div at bounding box center [932, 499] width 1129 height 368
click at [1399, 525] on div at bounding box center [932, 499] width 1129 height 368
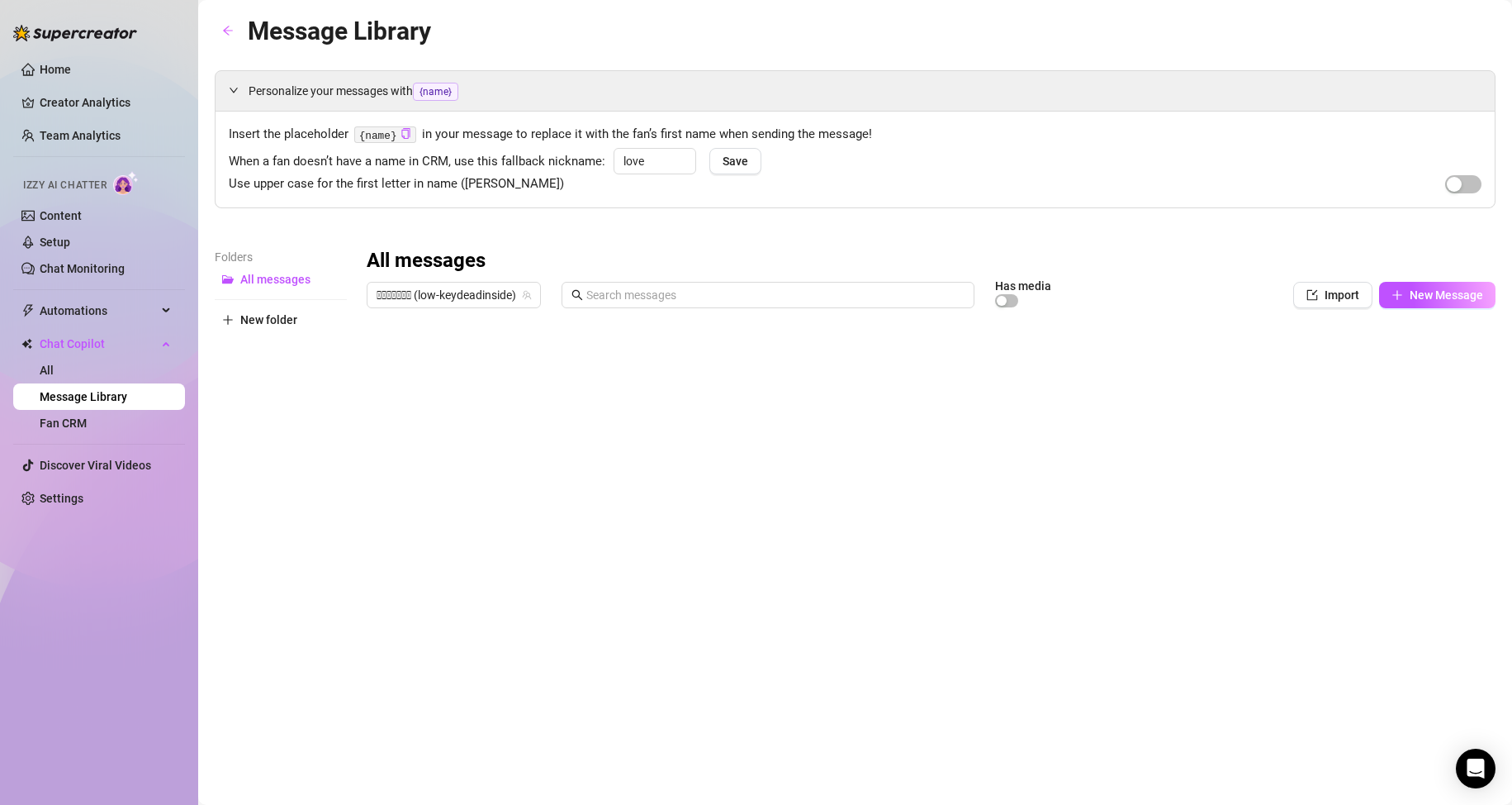
scroll to position [82, 1]
click at [1214, 331] on div at bounding box center [932, 499] width 1129 height 368
click at [1138, 261] on div "All messages" at bounding box center [932, 260] width 1129 height 26
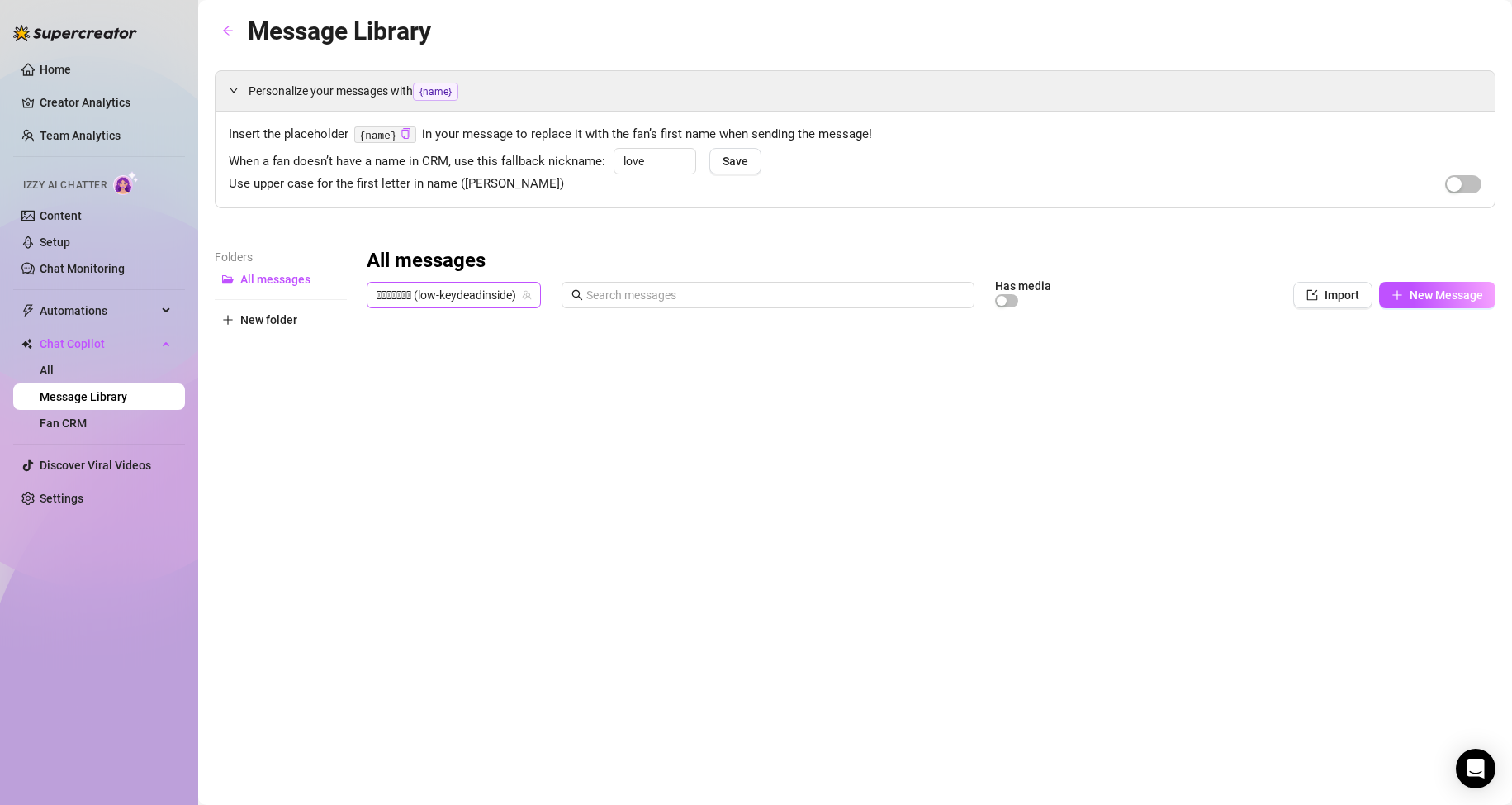
click at [470, 293] on span "𝐋𝐨𝐰𝐤𝐞𝐲𒉭 (low-keydeadinside)" at bounding box center [454, 295] width 154 height 24
click at [503, 250] on div "All messages" at bounding box center [932, 260] width 1129 height 26
click at [70, 236] on link "Setup" at bounding box center [55, 242] width 31 height 14
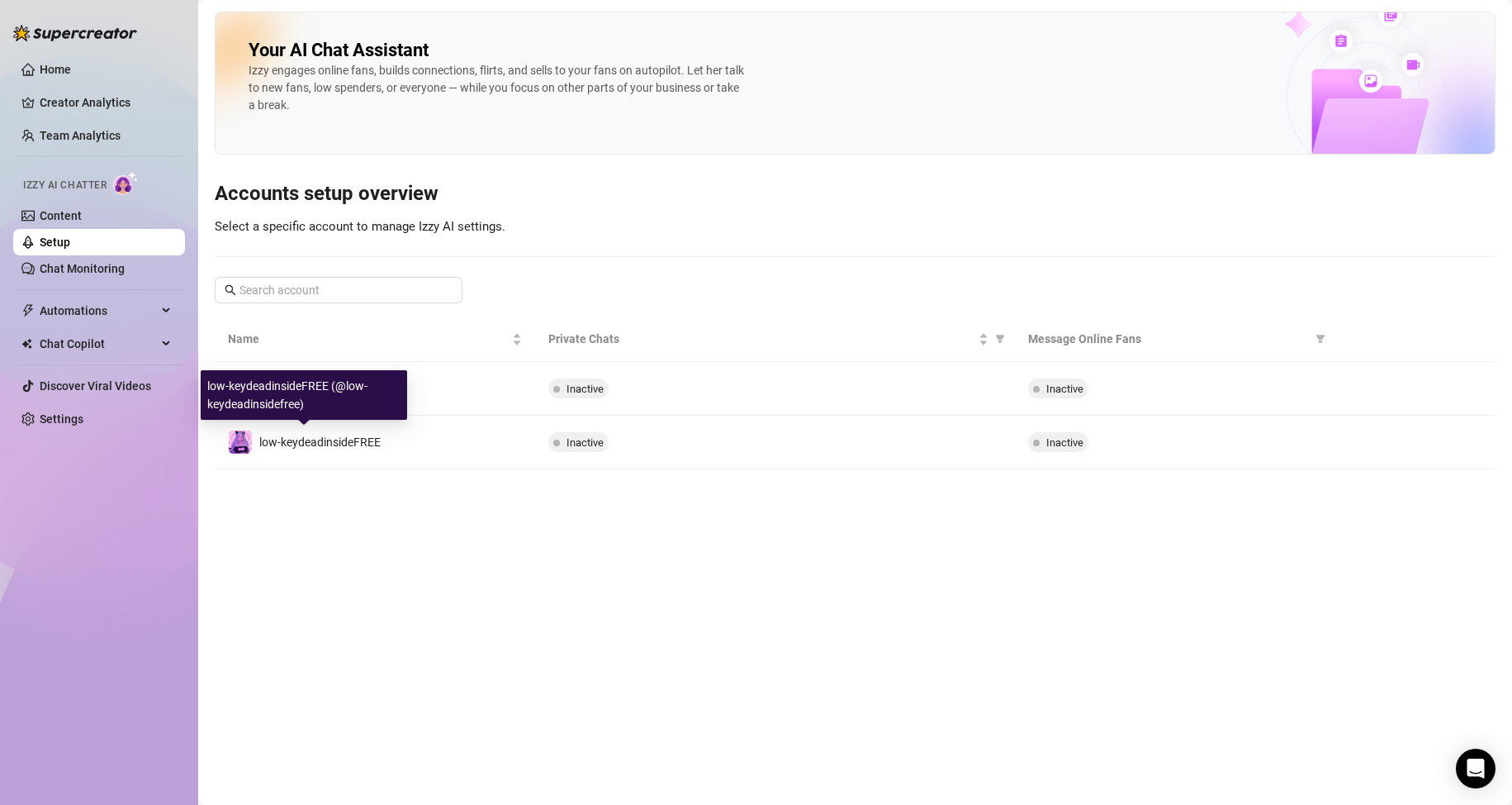
click at [364, 395] on div "low-keydeadinsideFREE (@low-keydeadinsidefree)" at bounding box center [304, 394] width 207 height 50
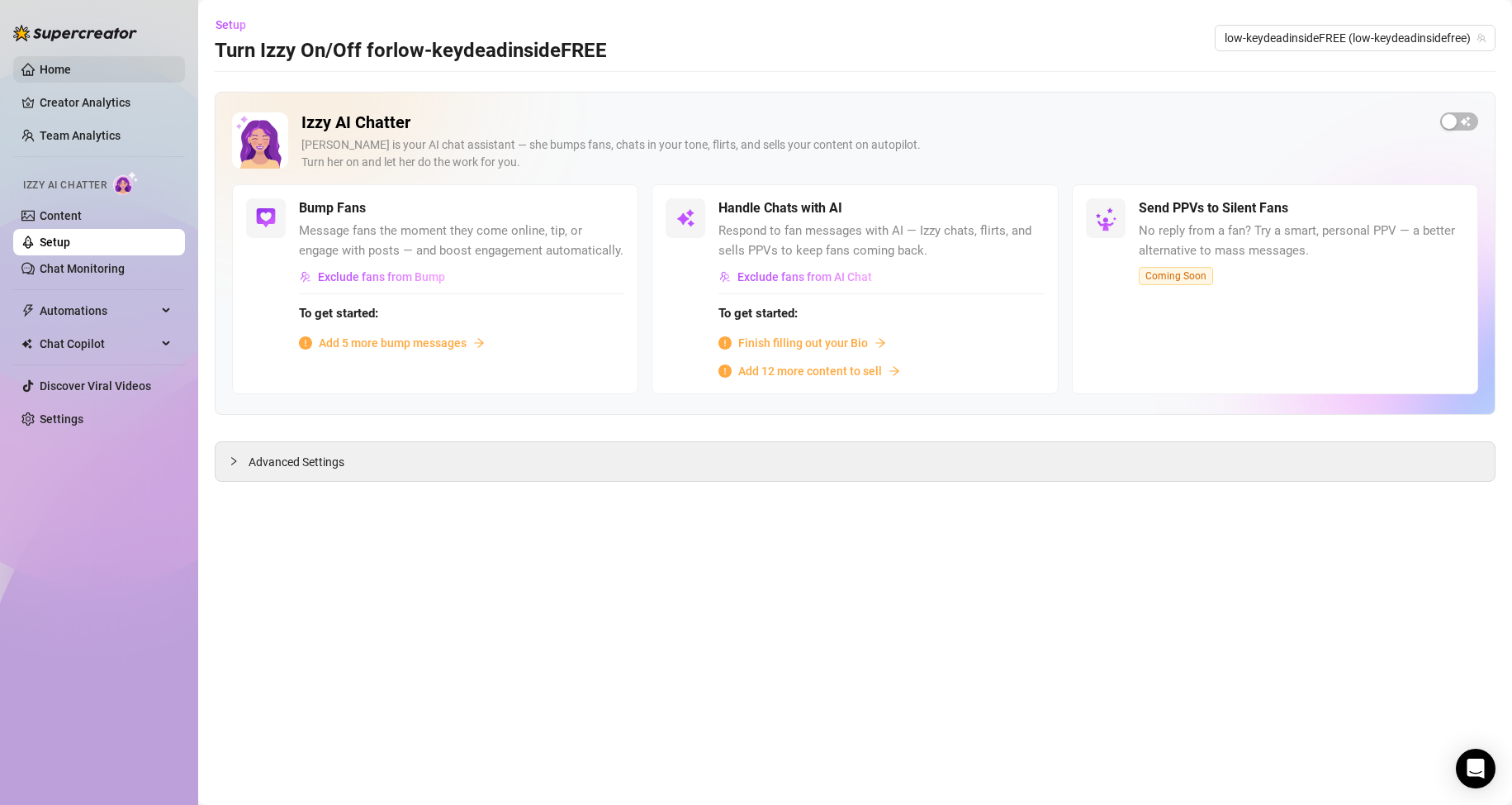
click at [71, 69] on link "Home" at bounding box center [55, 69] width 32 height 14
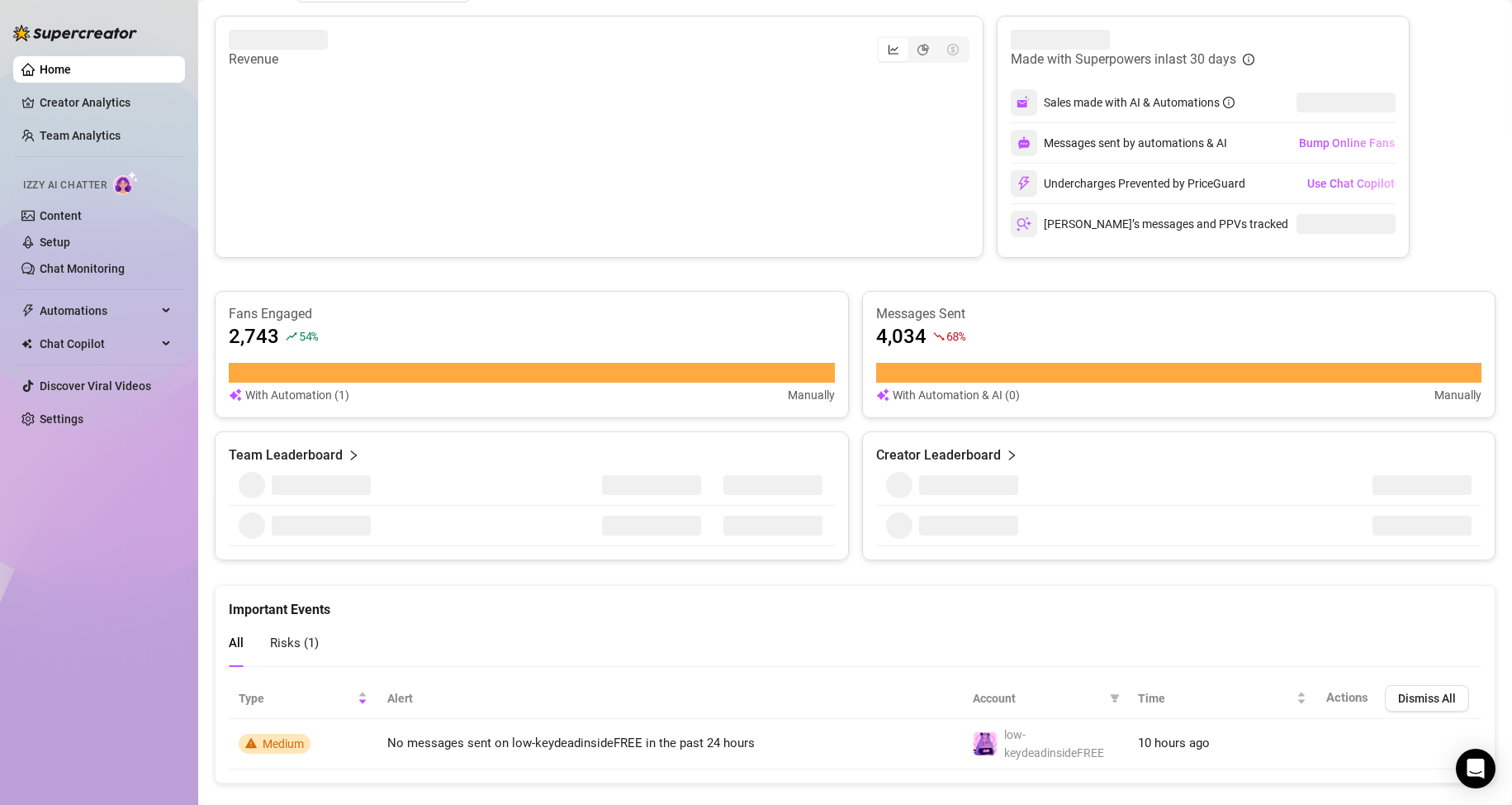
scroll to position [731, 0]
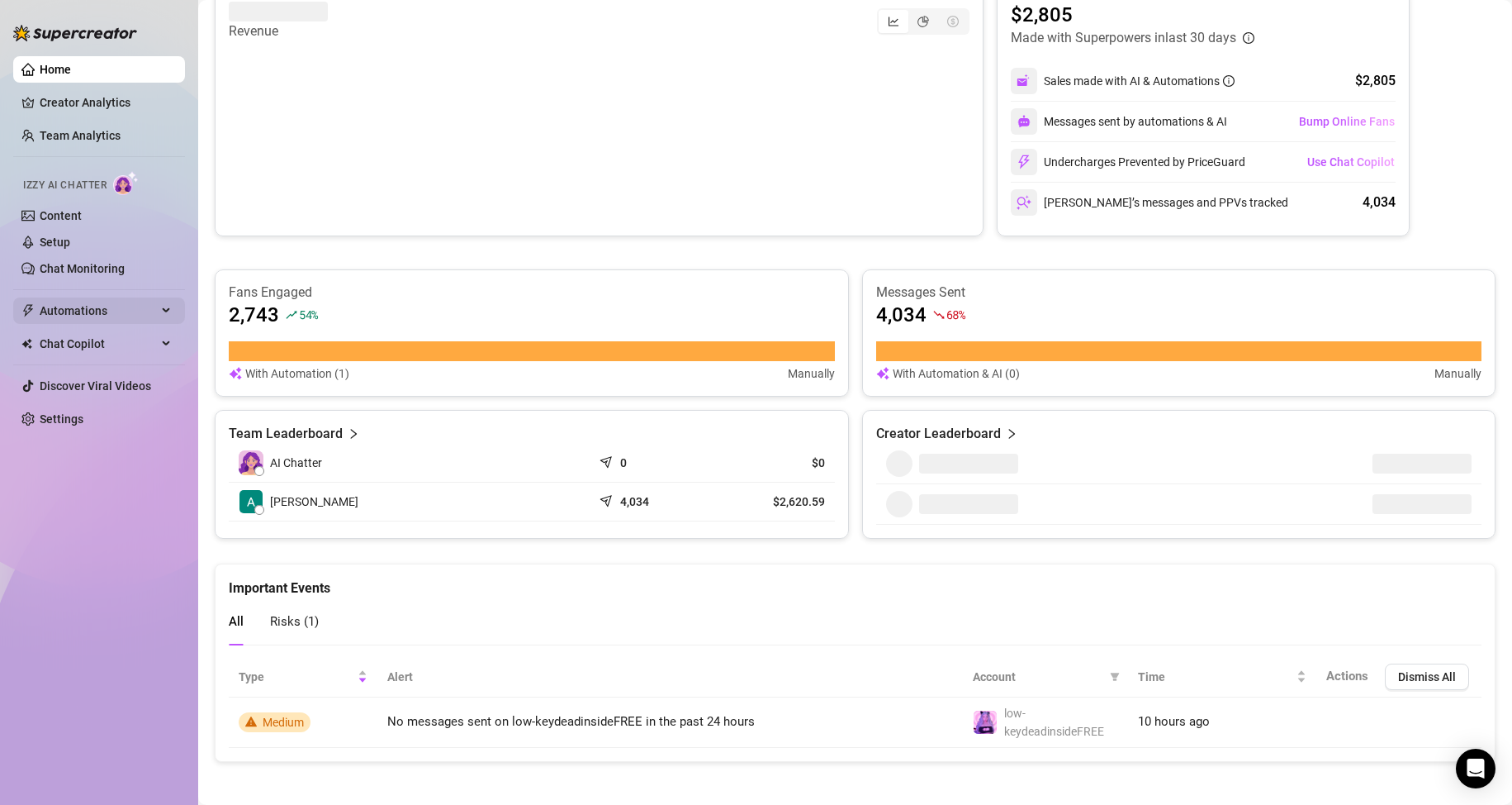
click at [164, 311] on icon at bounding box center [167, 311] width 8 height 0
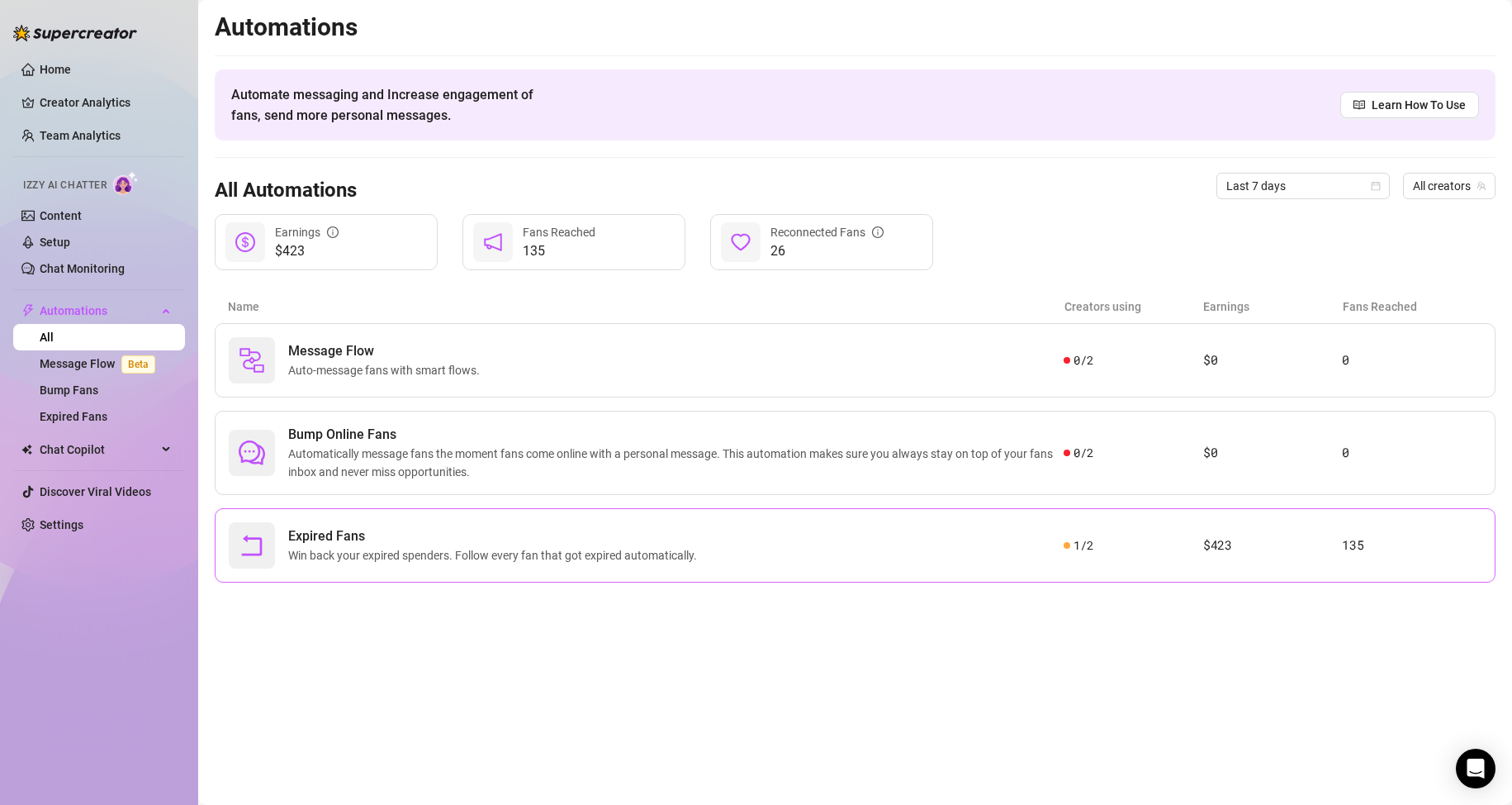
click at [429, 540] on span "Expired Fans" at bounding box center [496, 536] width 415 height 20
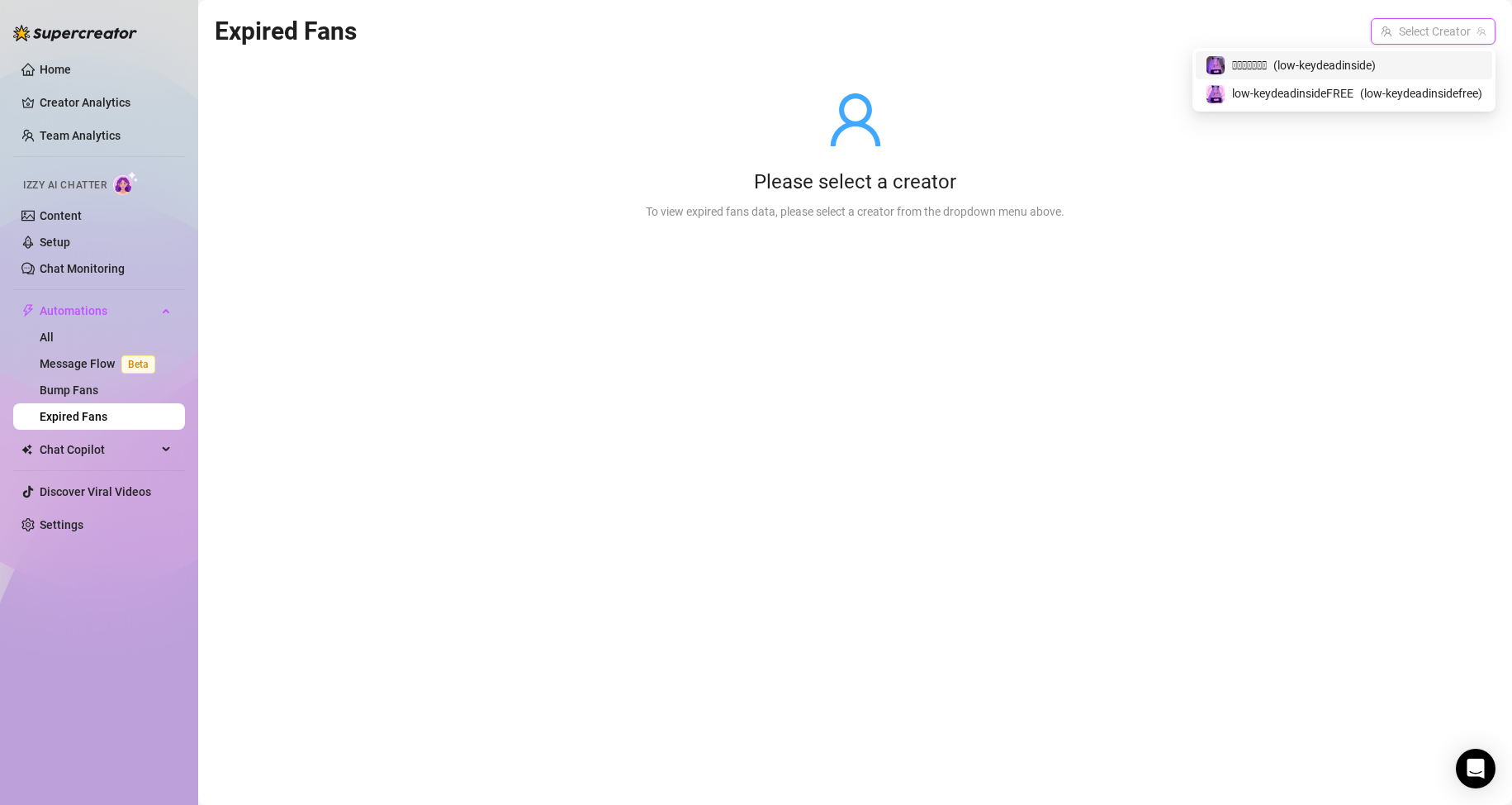
click at [1393, 34] on input "search" at bounding box center [1426, 31] width 90 height 24
click at [1300, 64] on span "( low-keydeadinside )" at bounding box center [1324, 65] width 102 height 18
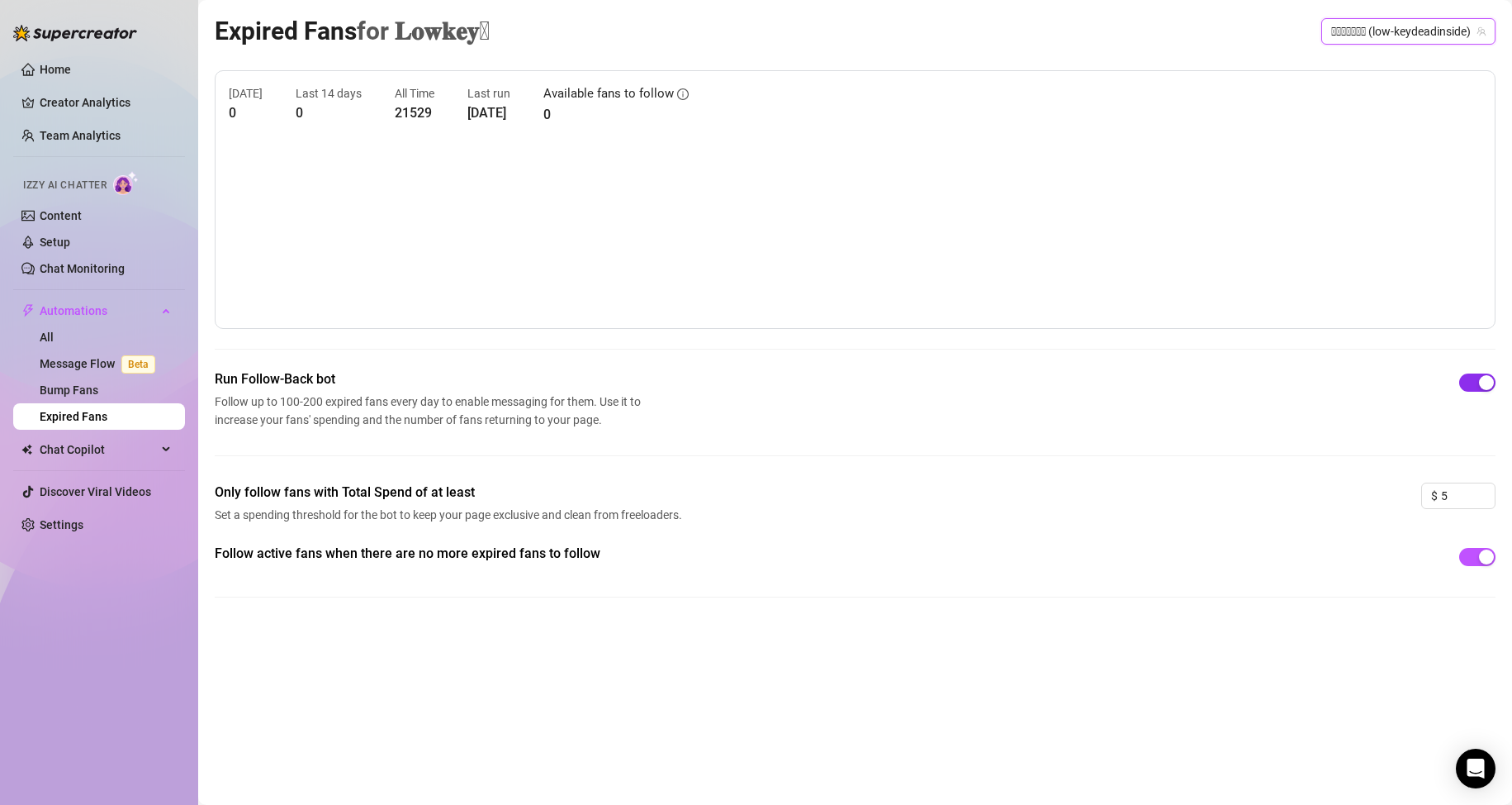
click at [1469, 386] on span "button" at bounding box center [1478, 383] width 36 height 18
click at [1466, 556] on span "button" at bounding box center [1478, 557] width 36 height 18
click at [98, 385] on link "Bump Fans" at bounding box center [69, 390] width 59 height 14
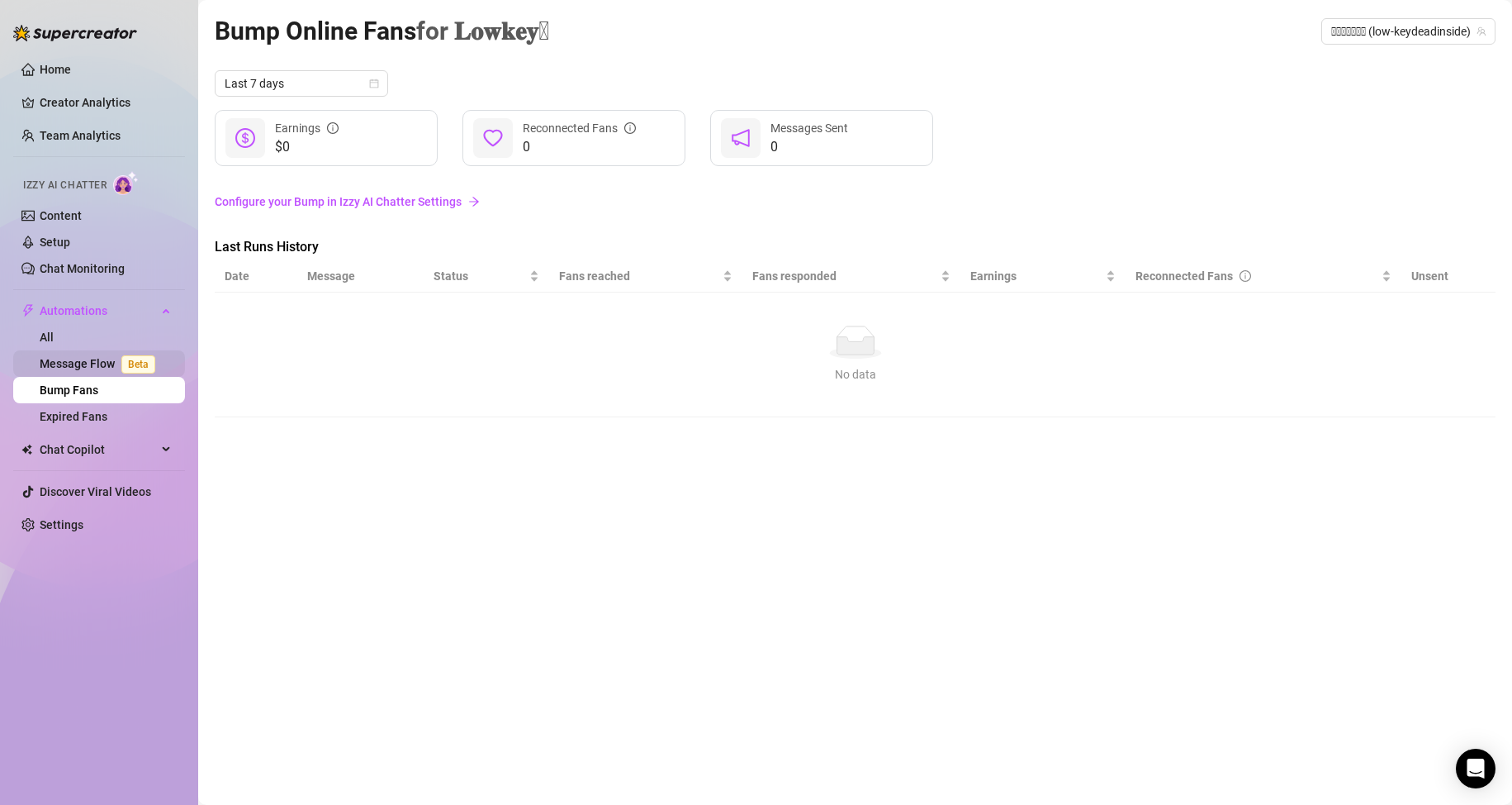
click at [139, 359] on span "Beta" at bounding box center [138, 364] width 34 height 18
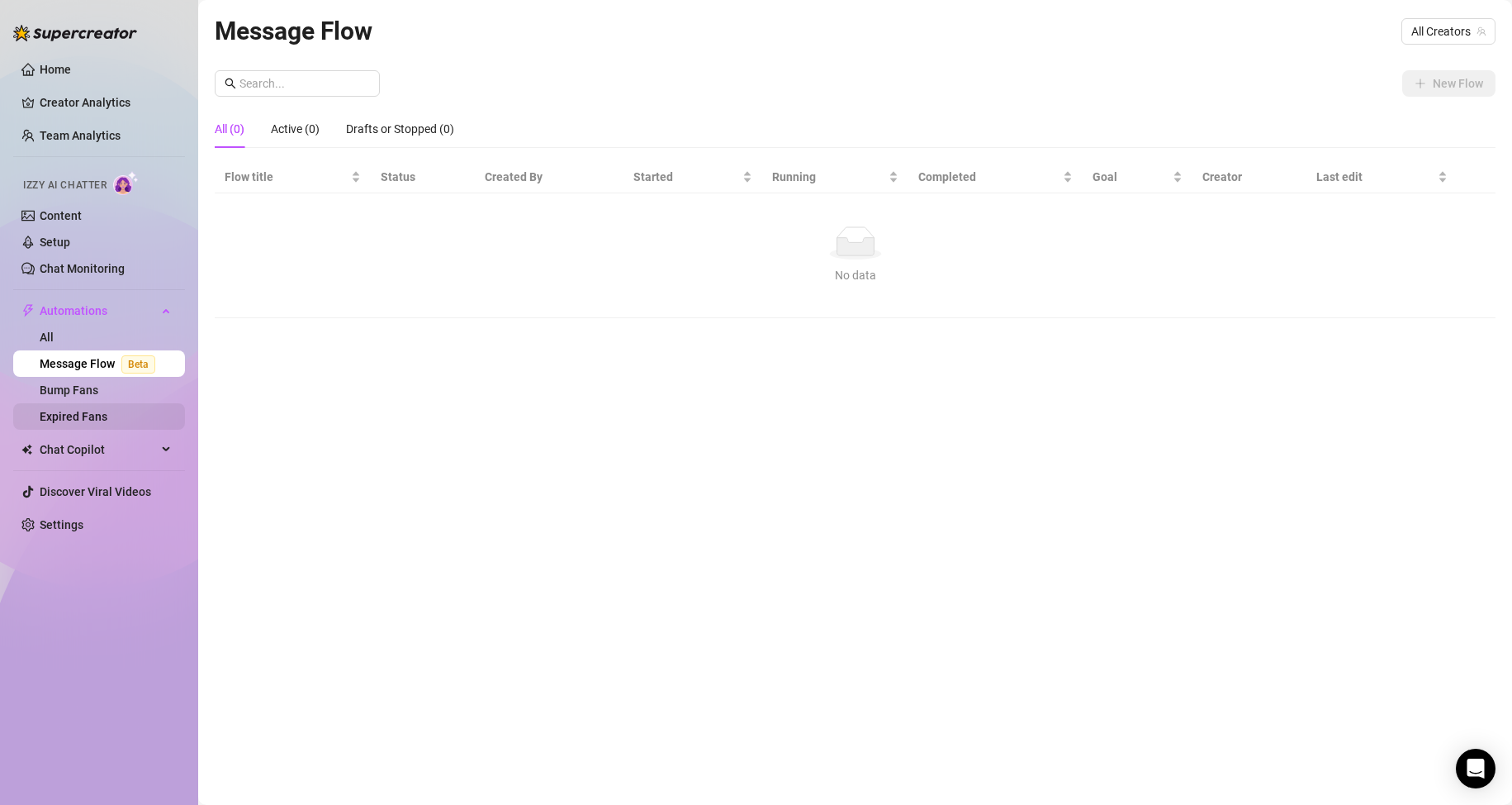
click at [107, 422] on link "Expired Fans" at bounding box center [73, 416] width 68 height 14
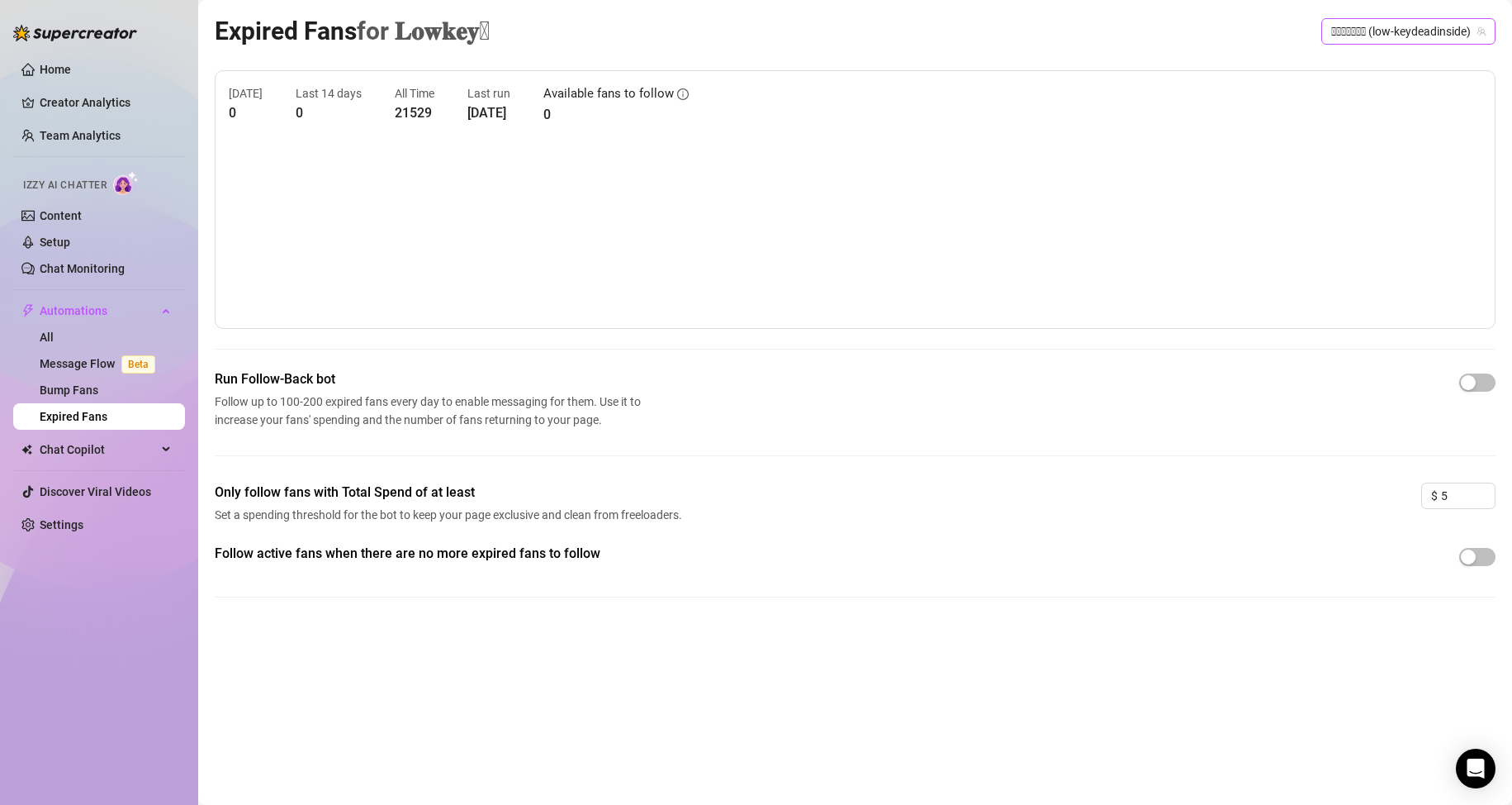
click at [1346, 41] on span "𝐋𝐨𝐰𝐤𝐞𝐲𒉭 (low-keydeadinside)" at bounding box center [1409, 31] width 154 height 24
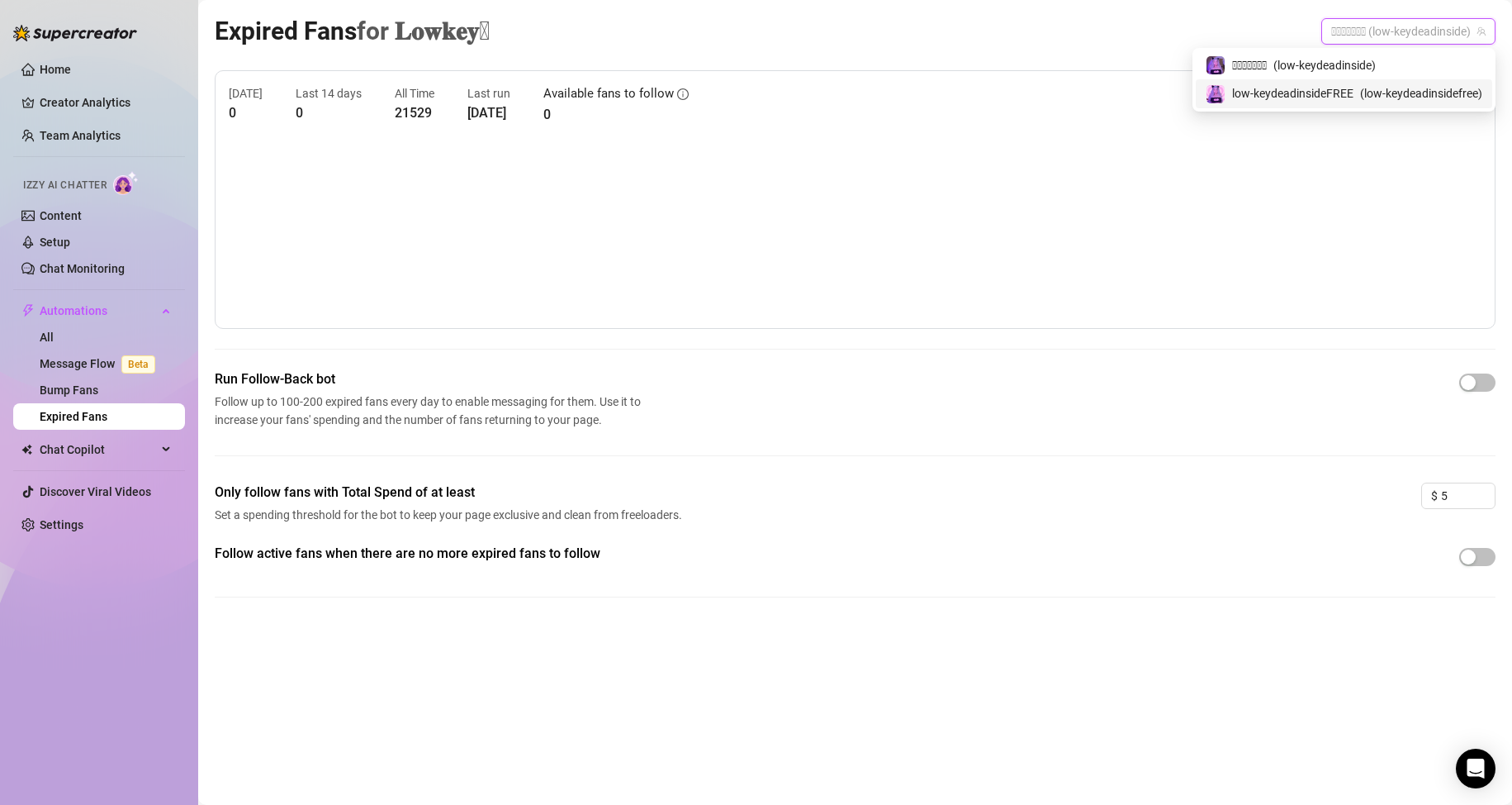
click at [1268, 92] on span "low-keydeadinsideFREE" at bounding box center [1294, 93] width 121 height 18
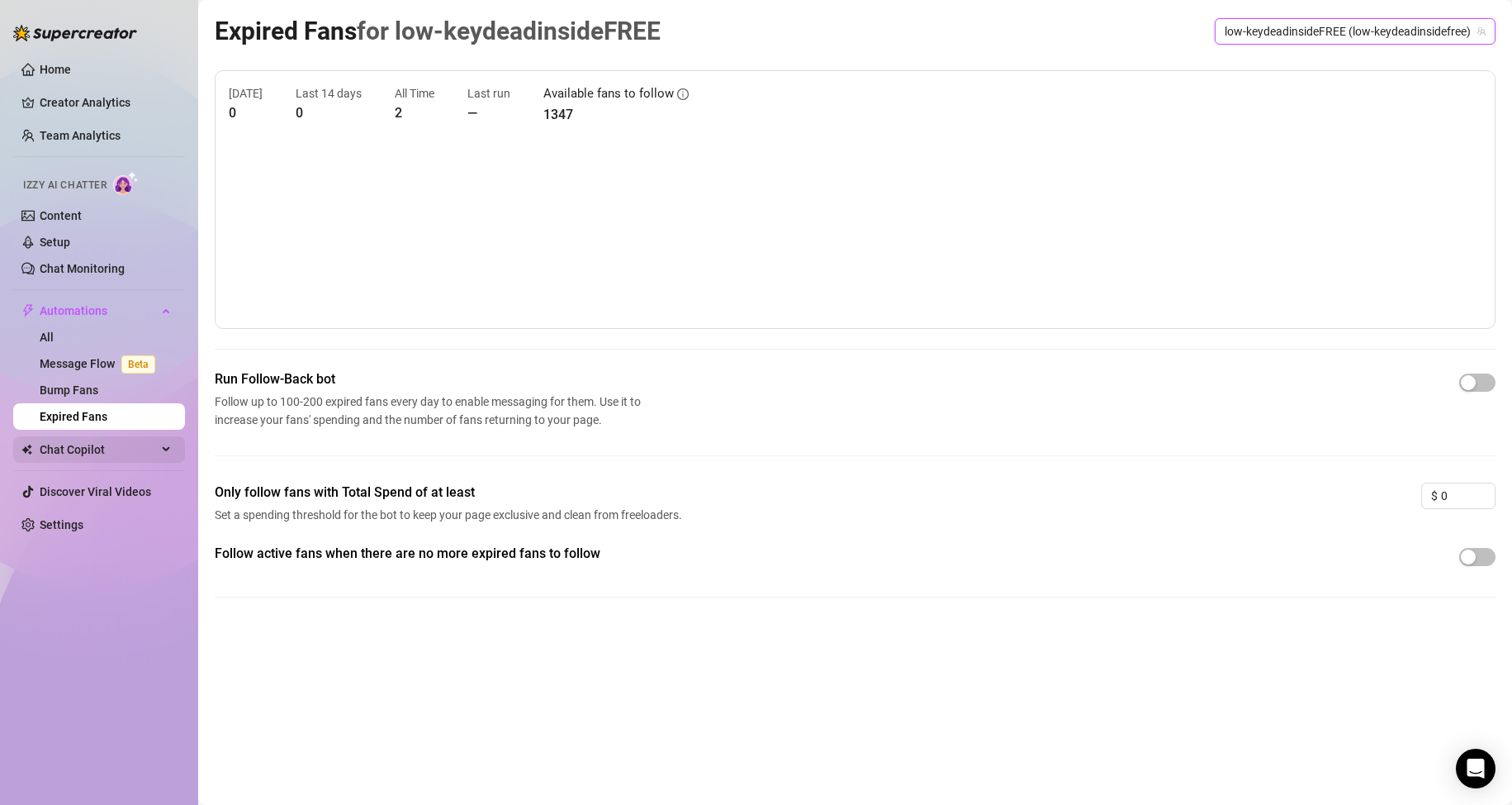
click at [157, 460] on div "Chat Copilot" at bounding box center [100, 449] width 172 height 26
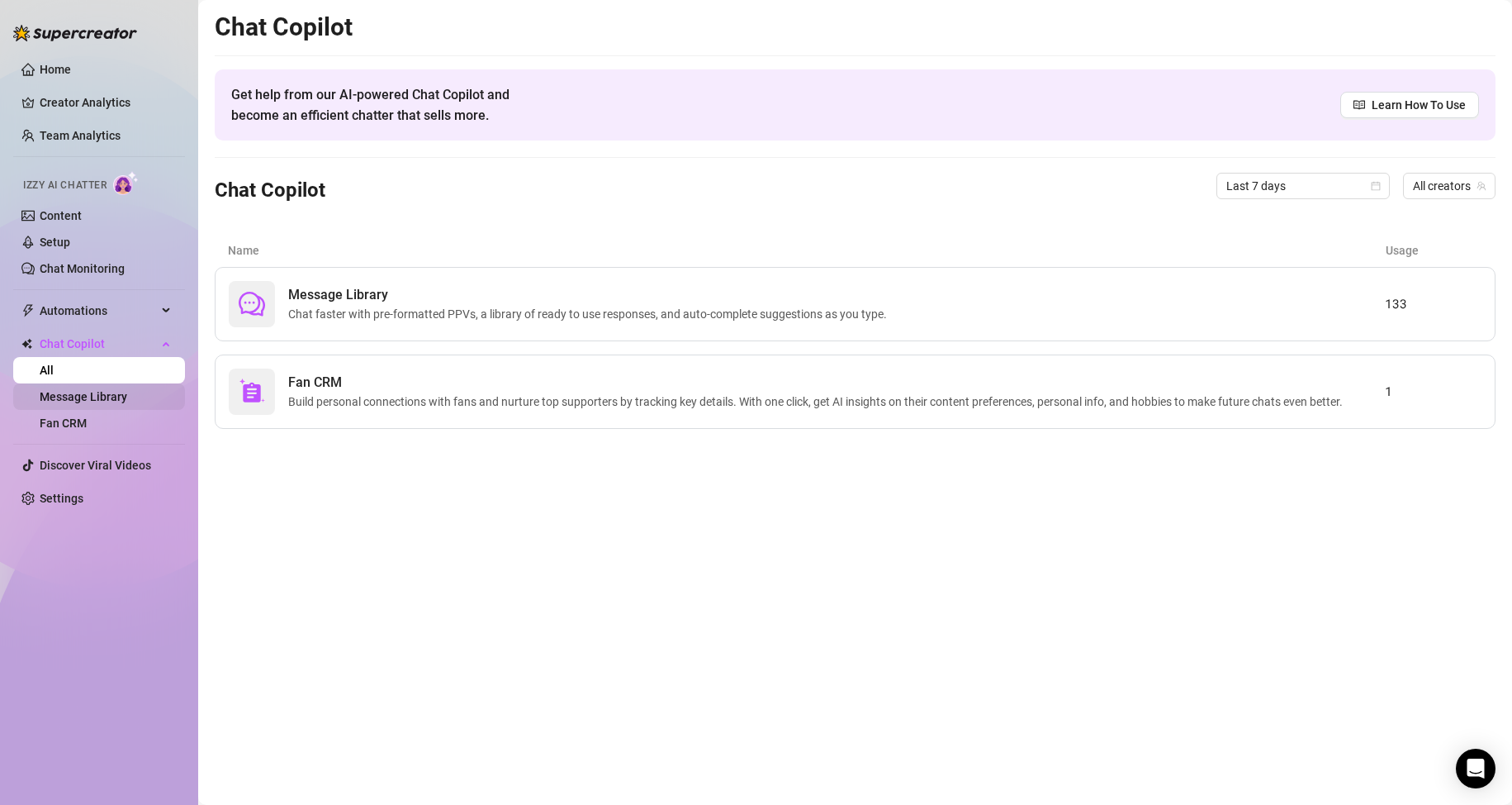
click at [116, 393] on link "Message Library" at bounding box center [83, 396] width 88 height 14
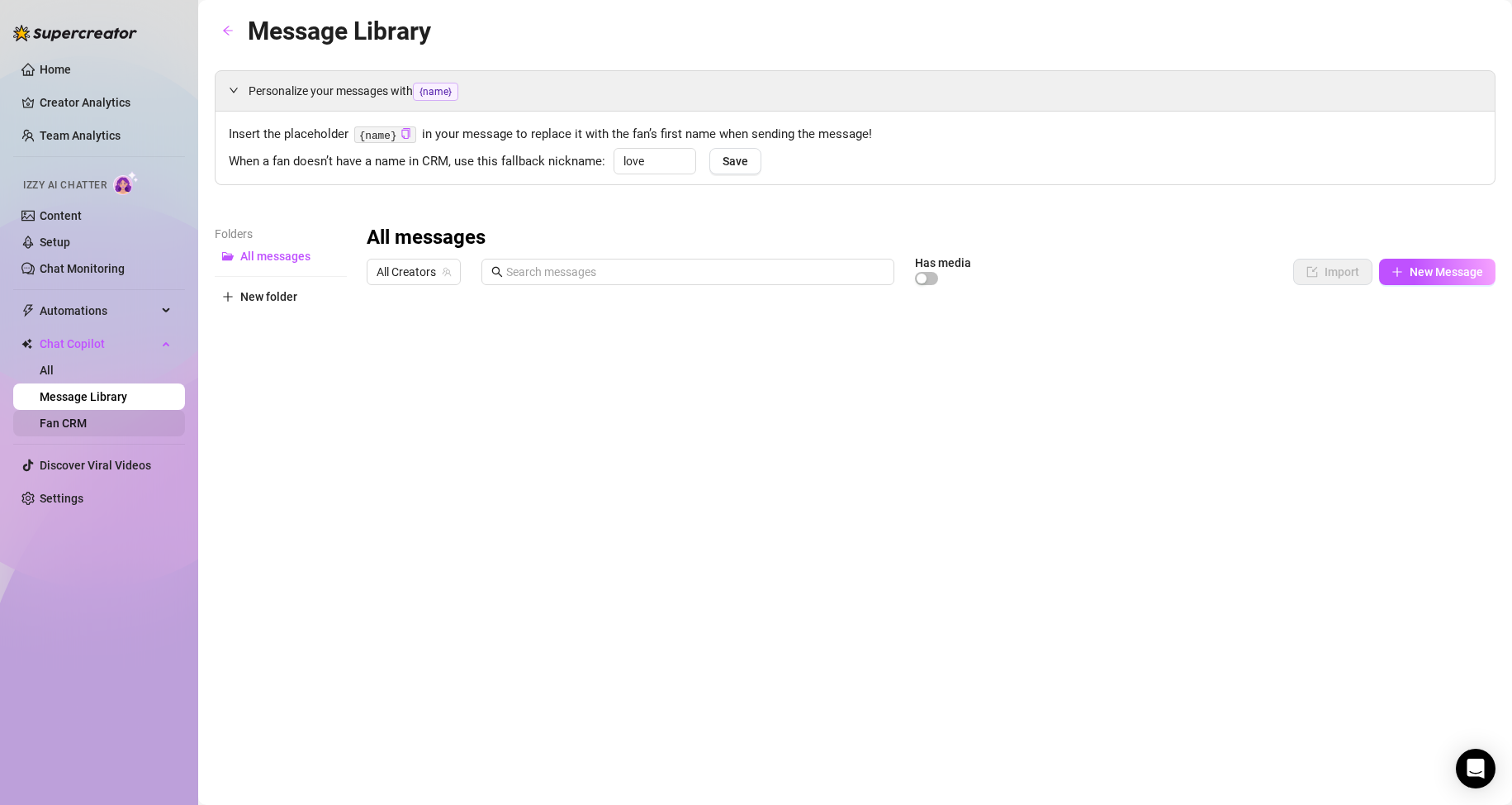
click at [87, 422] on link "Fan CRM" at bounding box center [63, 422] width 47 height 14
